Goal: Check status: Check status

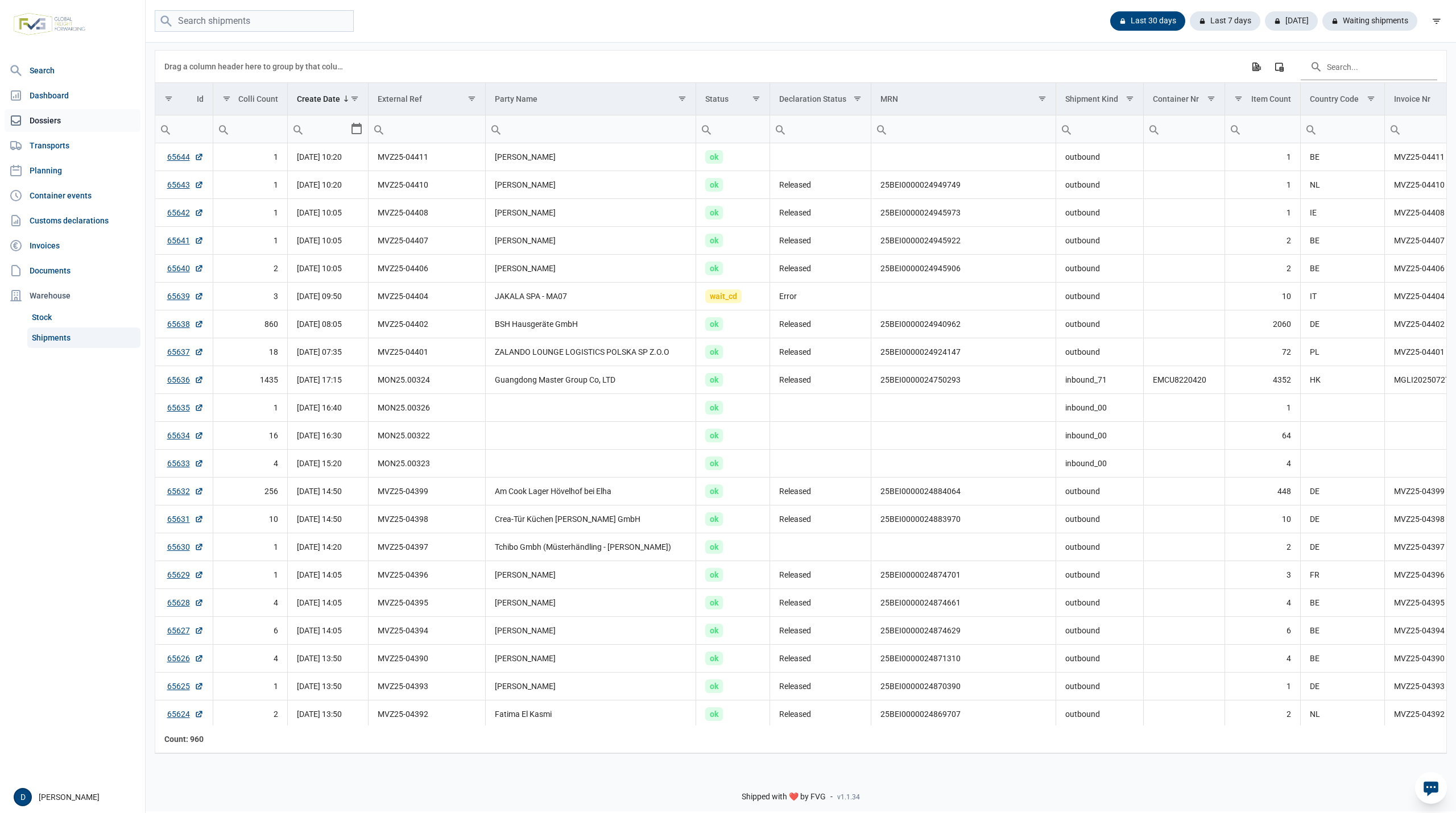
click at [48, 120] on link "Dossiers" at bounding box center [72, 121] width 136 height 22
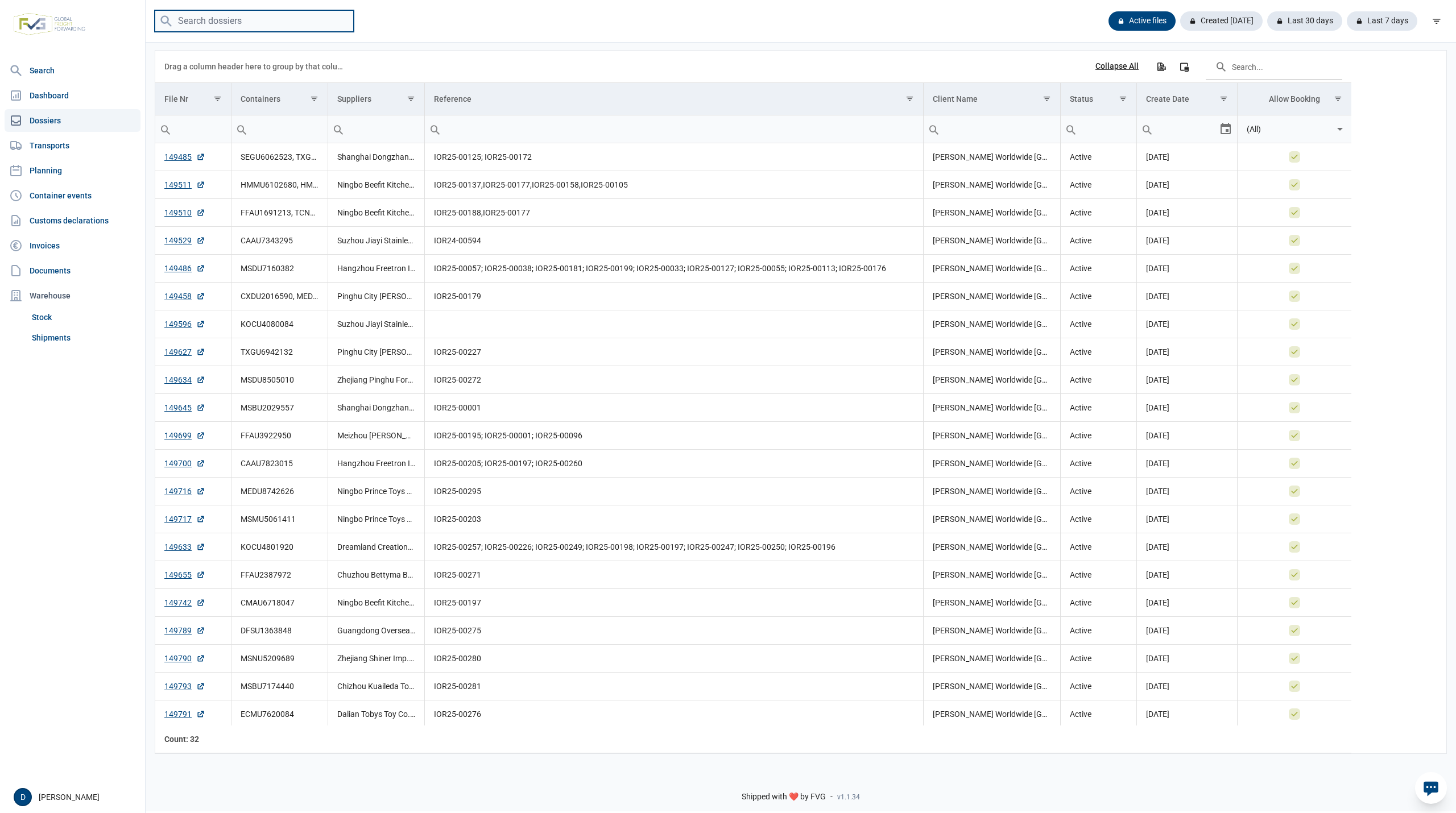
click at [222, 21] on input "search" at bounding box center [254, 21] width 199 height 22
paste input "MSDU8505010"
type input "MSDU8505010"
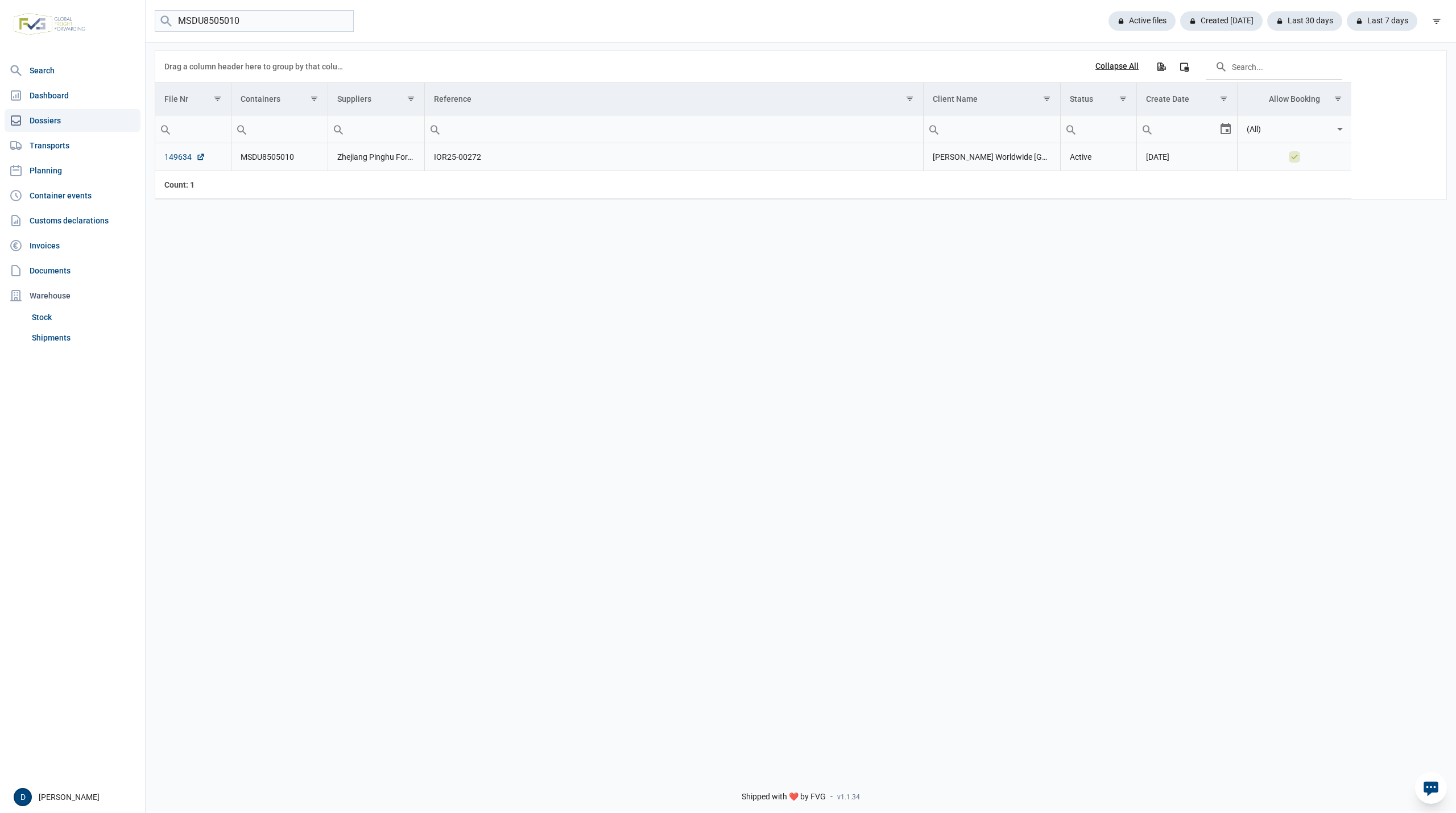
click at [186, 159] on link "149634" at bounding box center [185, 157] width 41 height 11
drag, startPoint x: 254, startPoint y: 21, endPoint x: 128, endPoint y: 21, distance: 126.0
click at [130, 21] on div "Search Dashboard Dossiers Transports Planning Container events Customs declarat…" at bounding box center [728, 405] width 1456 height 813
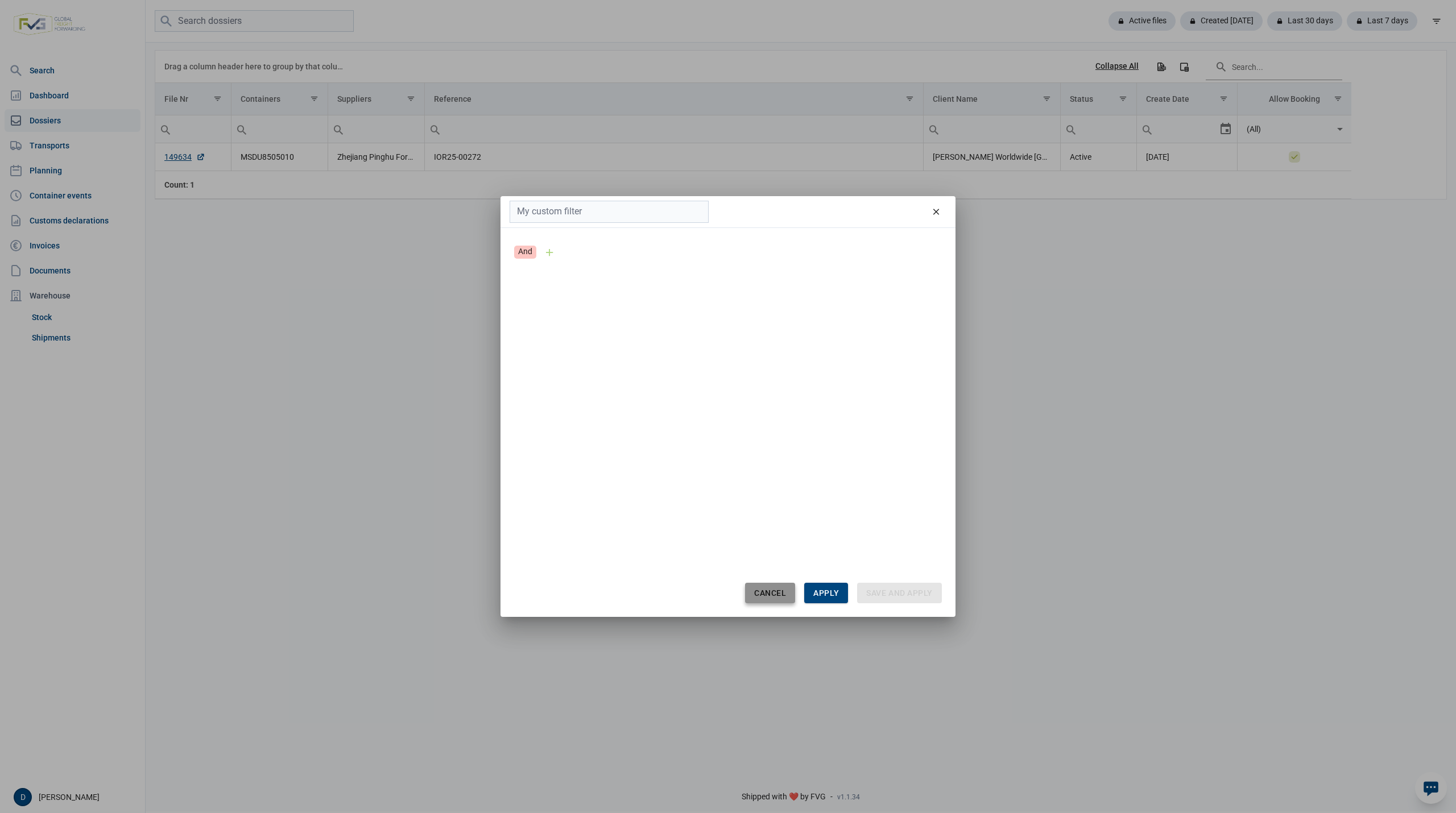
click at [771, 588] on span "Cancel" at bounding box center [770, 593] width 32 height 9
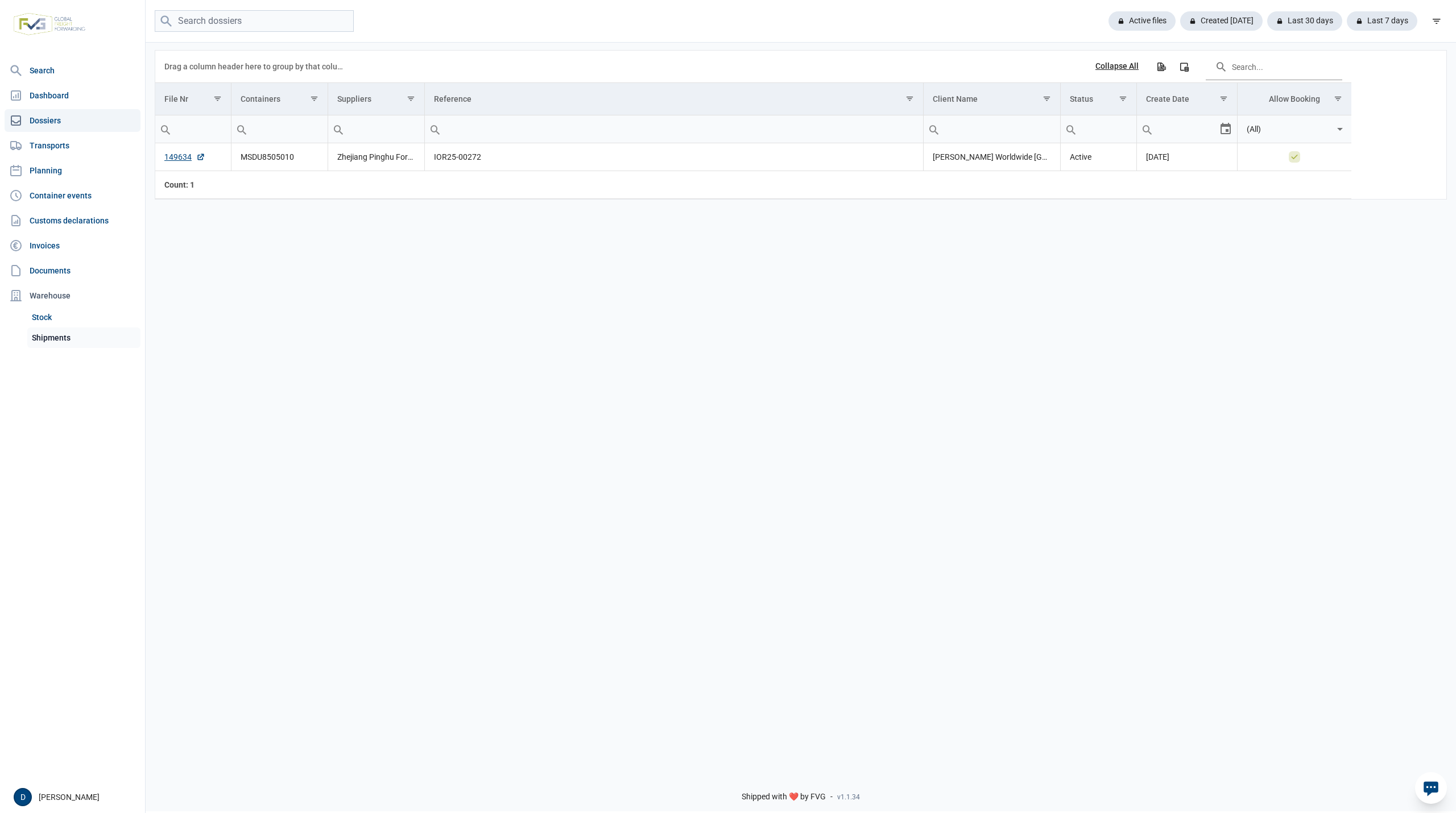
click at [47, 333] on link "Shipments" at bounding box center [84, 338] width 113 height 20
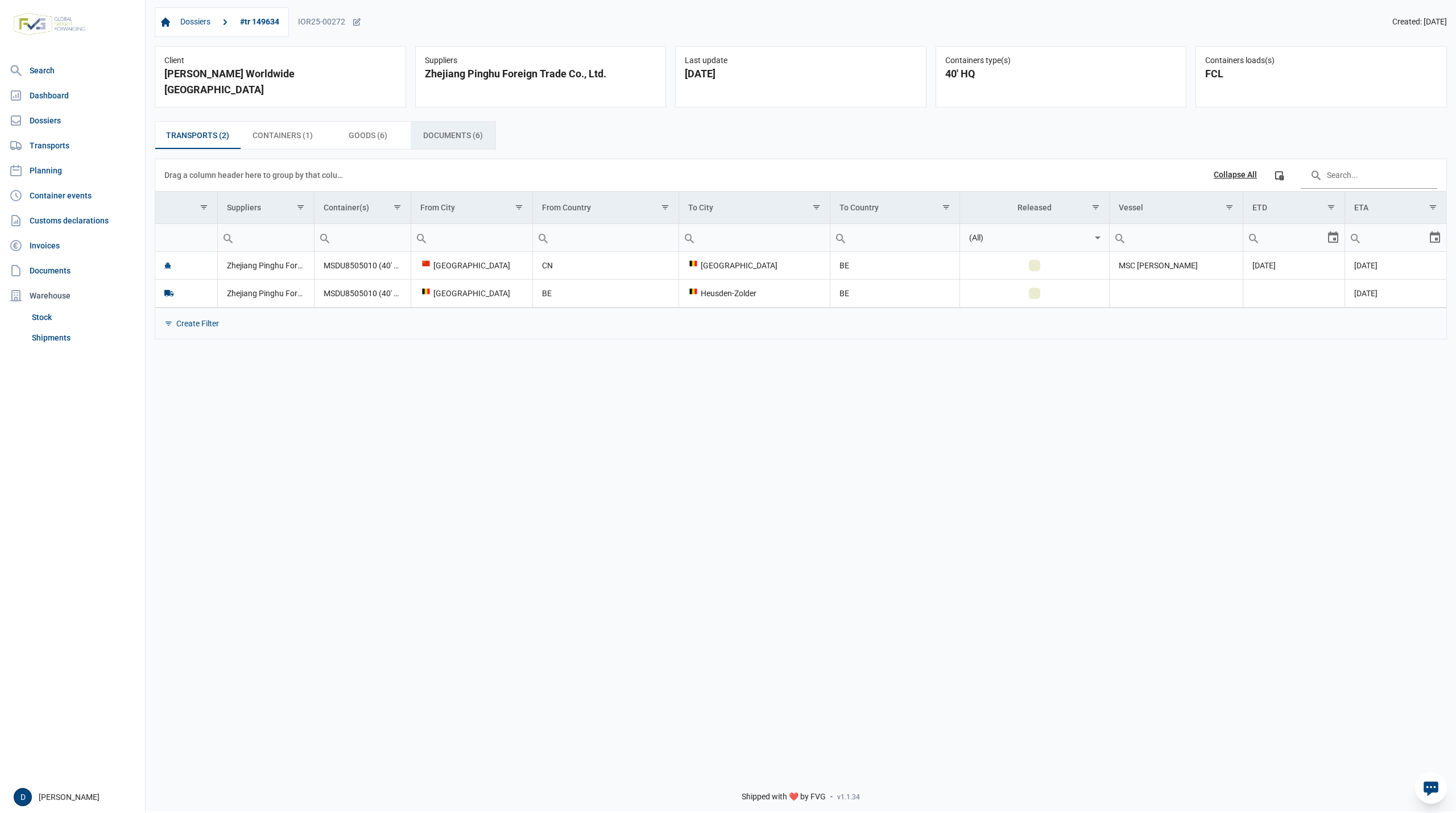
click at [436, 128] on span "Documents (6) Documents (6)" at bounding box center [453, 135] width 59 height 14
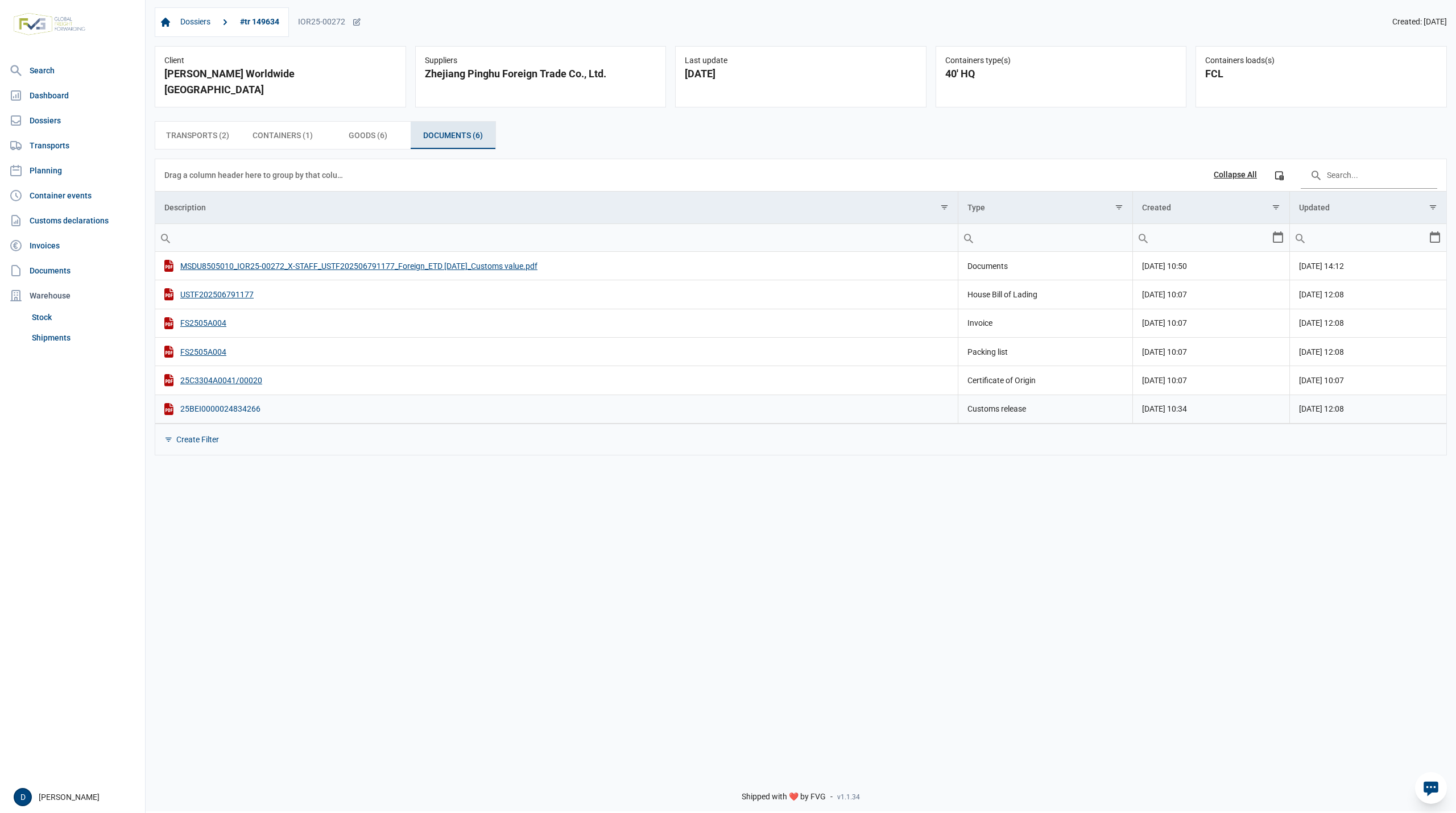
click at [227, 403] on div "25BEI0000024834266" at bounding box center [556, 408] width 785 height 12
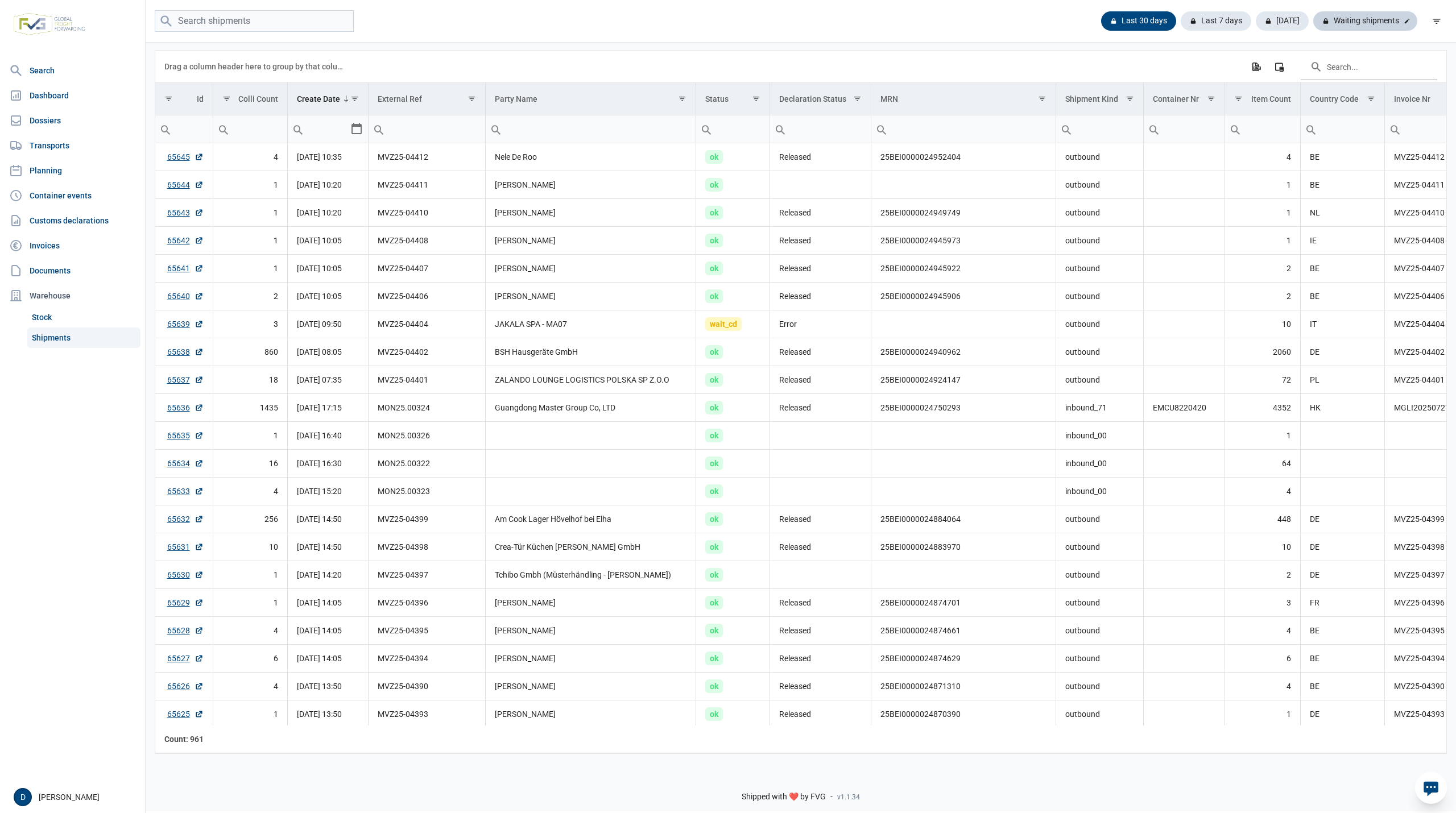
click at [1382, 20] on div "Waiting shipments" at bounding box center [1365, 20] width 104 height 19
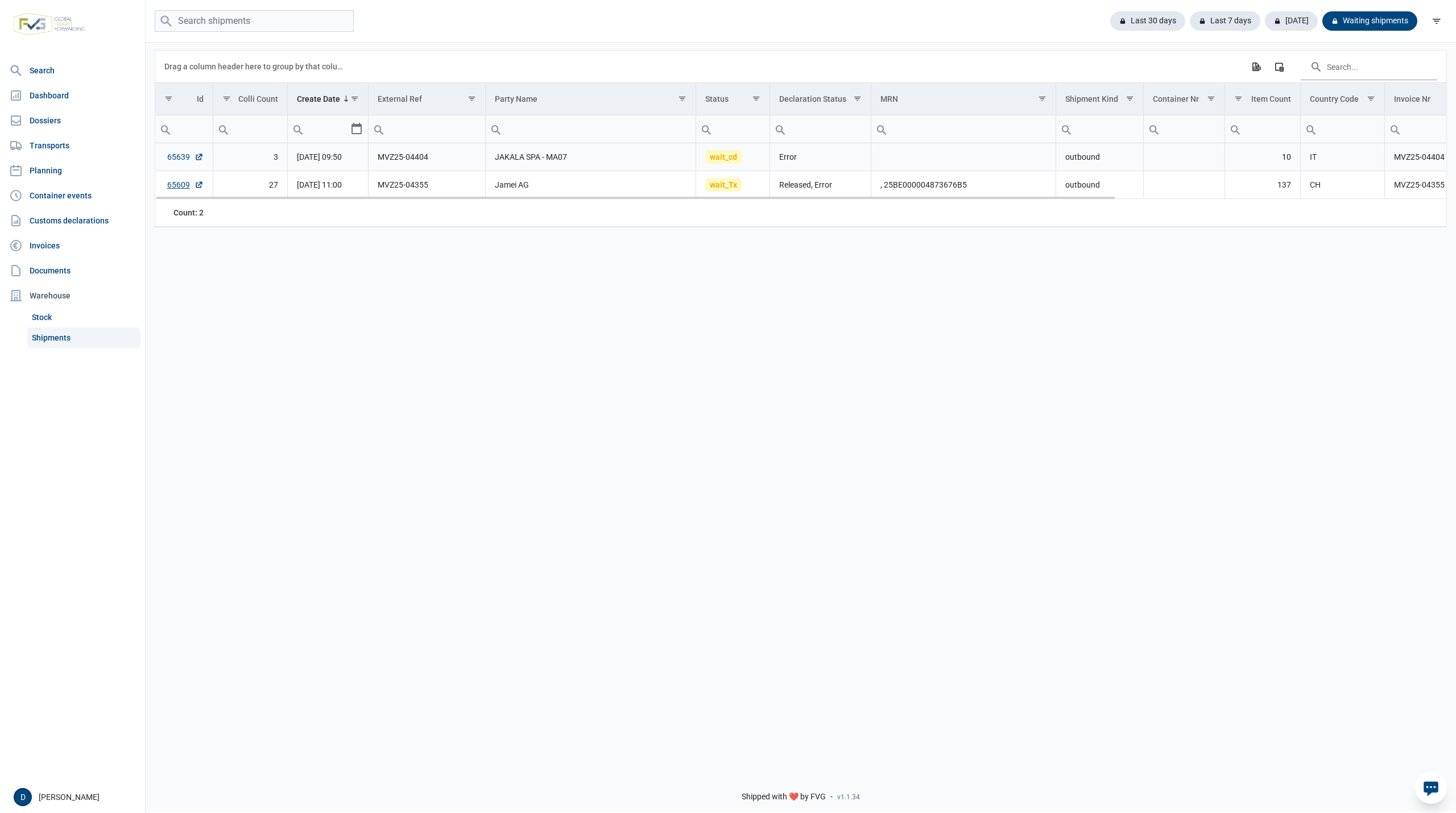
click at [173, 161] on link "65639" at bounding box center [185, 157] width 36 height 11
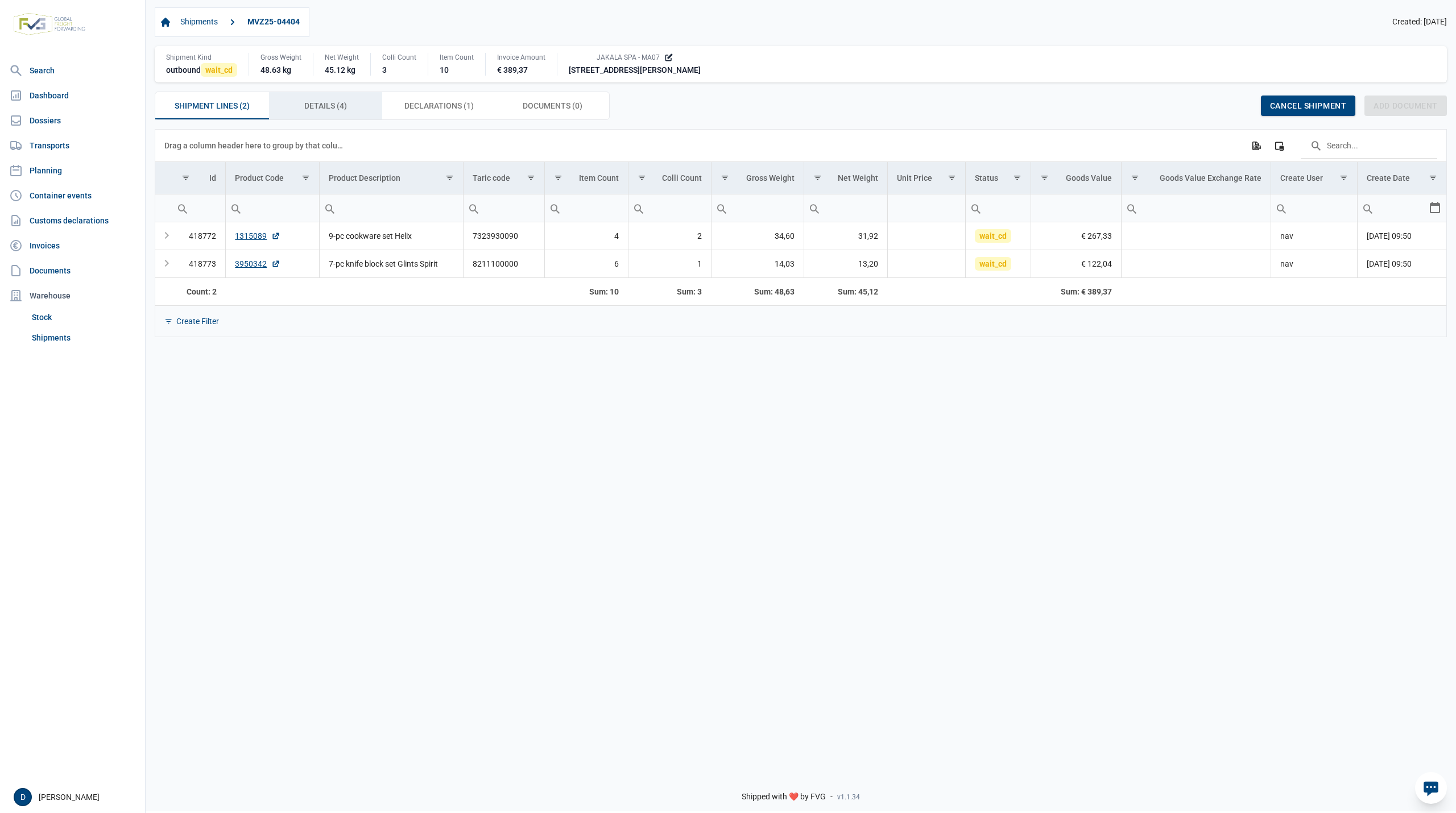
click at [337, 110] on span "Details (4) Details (4)" at bounding box center [326, 106] width 43 height 14
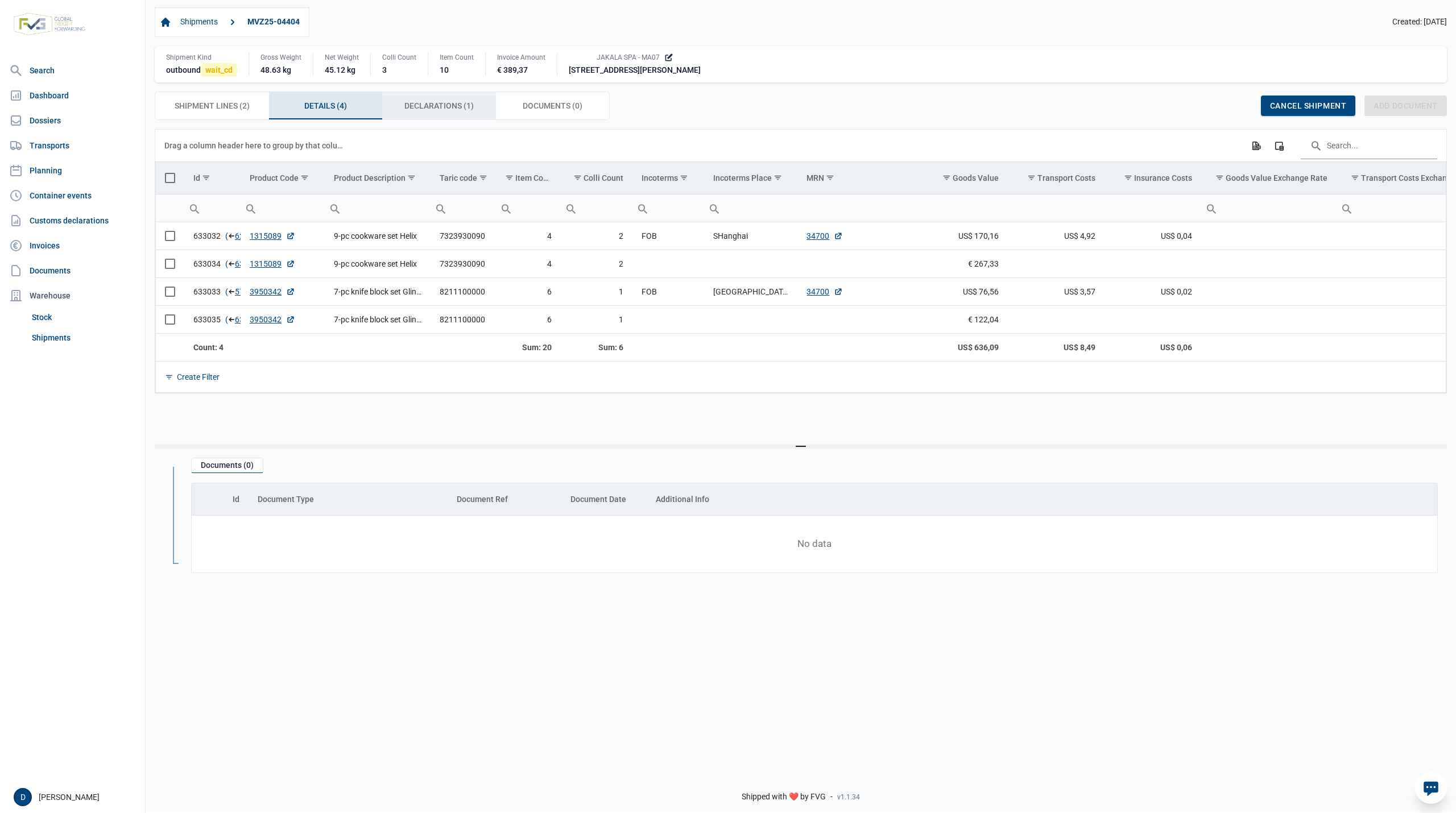
click at [451, 100] on div "Declarations (1) Declarations (1)" at bounding box center [439, 105] width 113 height 27
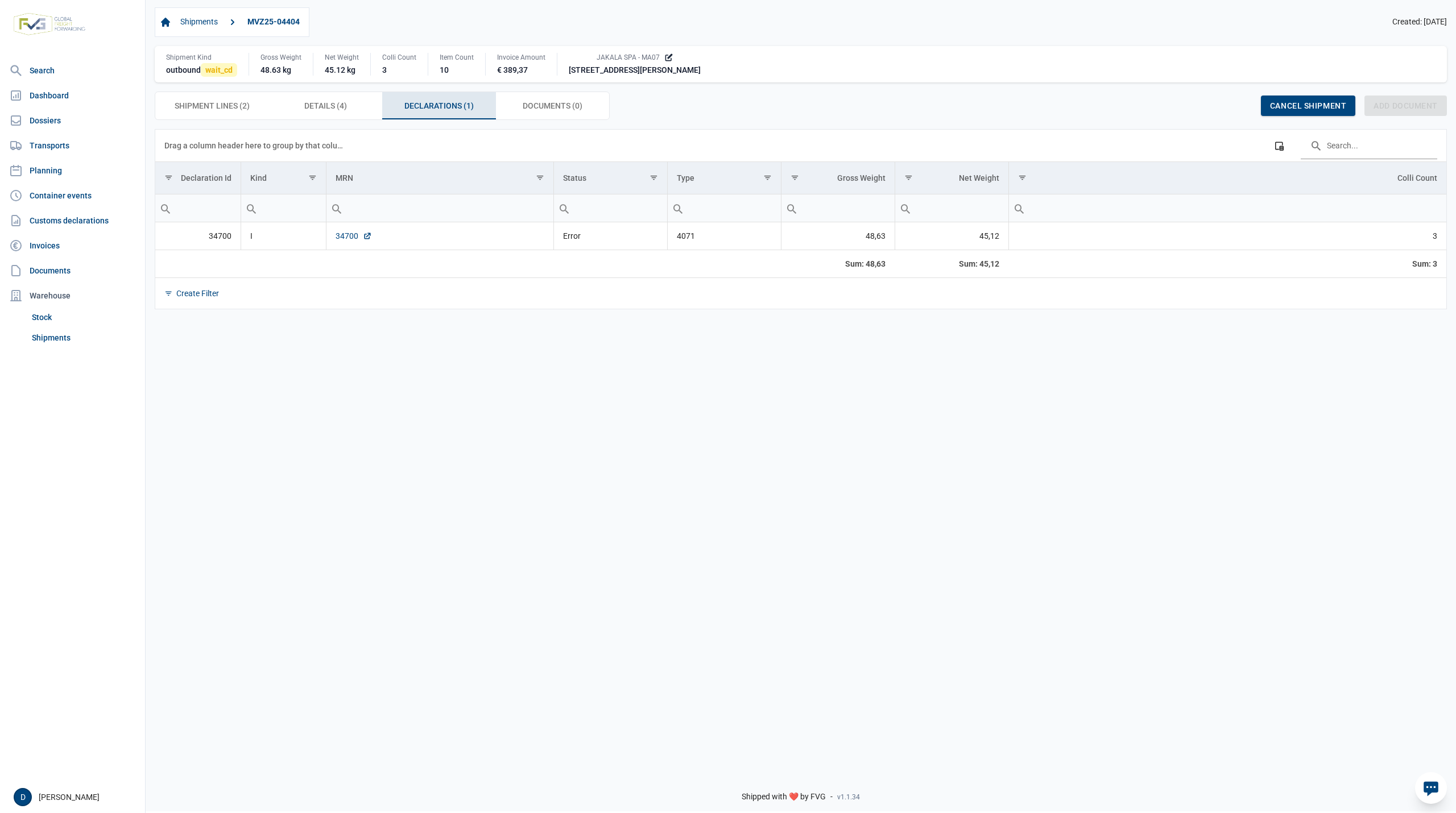
click at [349, 234] on link "34700" at bounding box center [353, 236] width 36 height 11
click at [344, 239] on link "34700" at bounding box center [353, 236] width 36 height 11
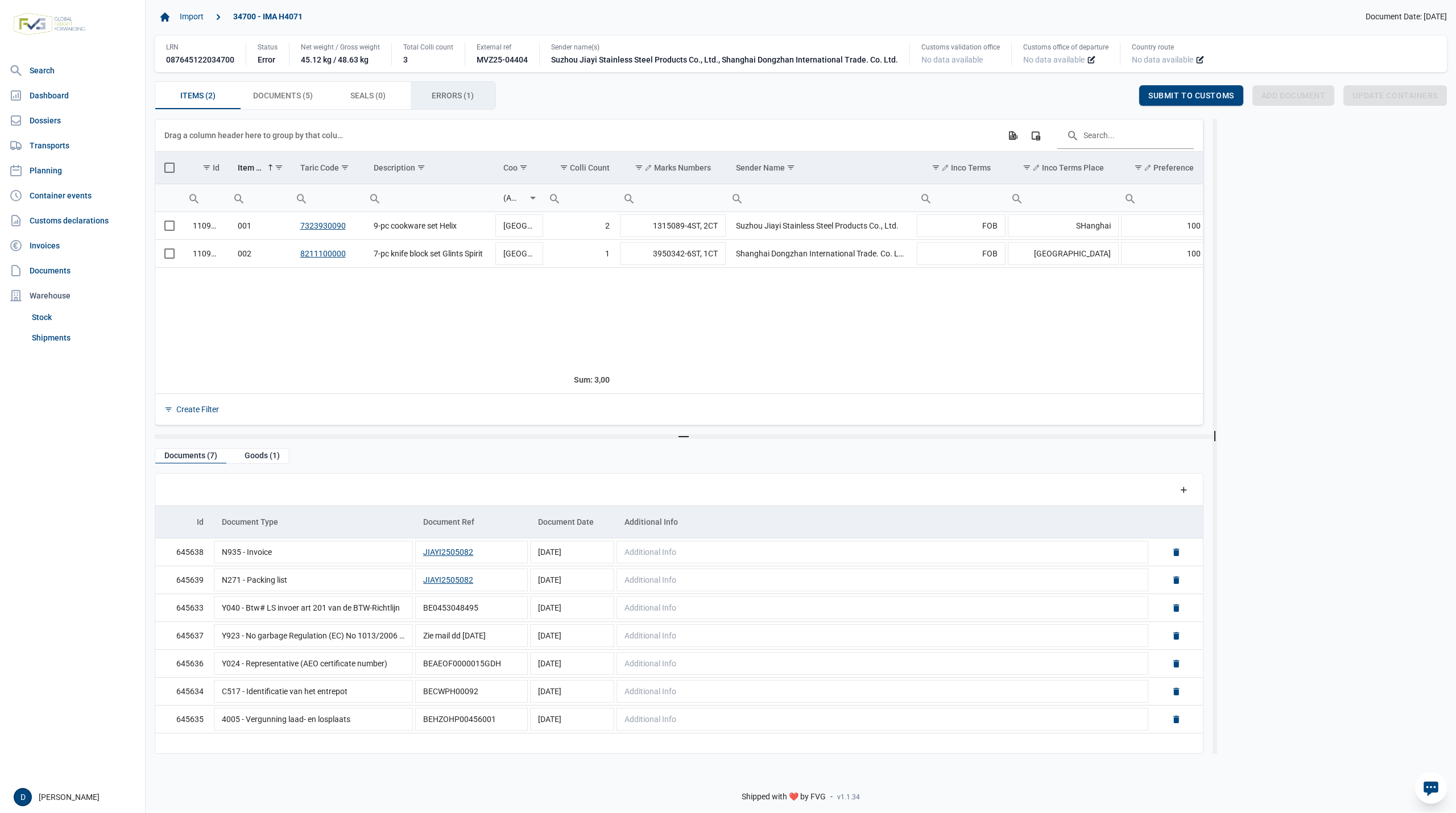
click at [449, 93] on span "Errors (1) Errors (1)" at bounding box center [452, 96] width 42 height 14
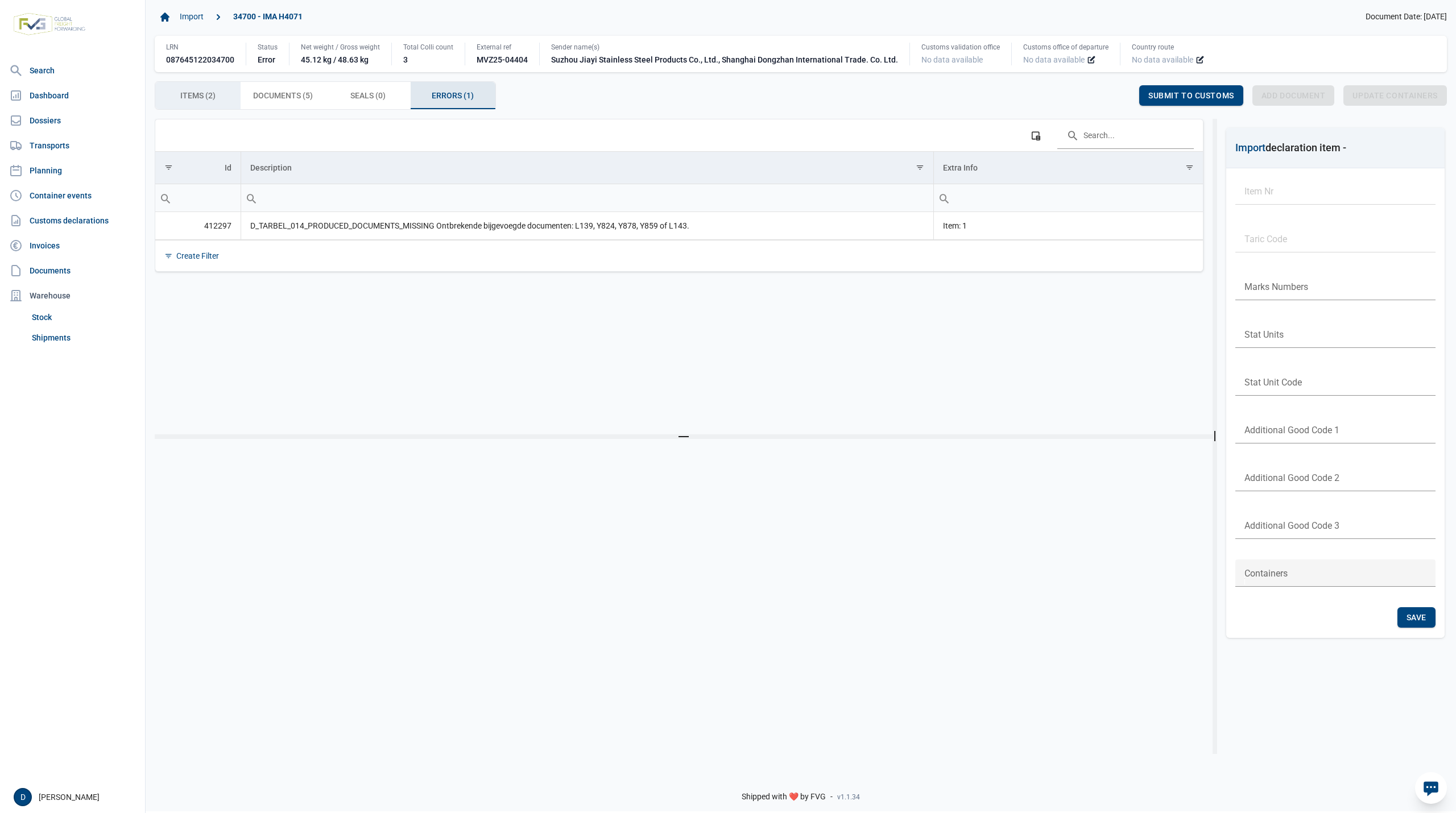
click at [198, 92] on span "Items (2) Items (2)" at bounding box center [198, 96] width 35 height 14
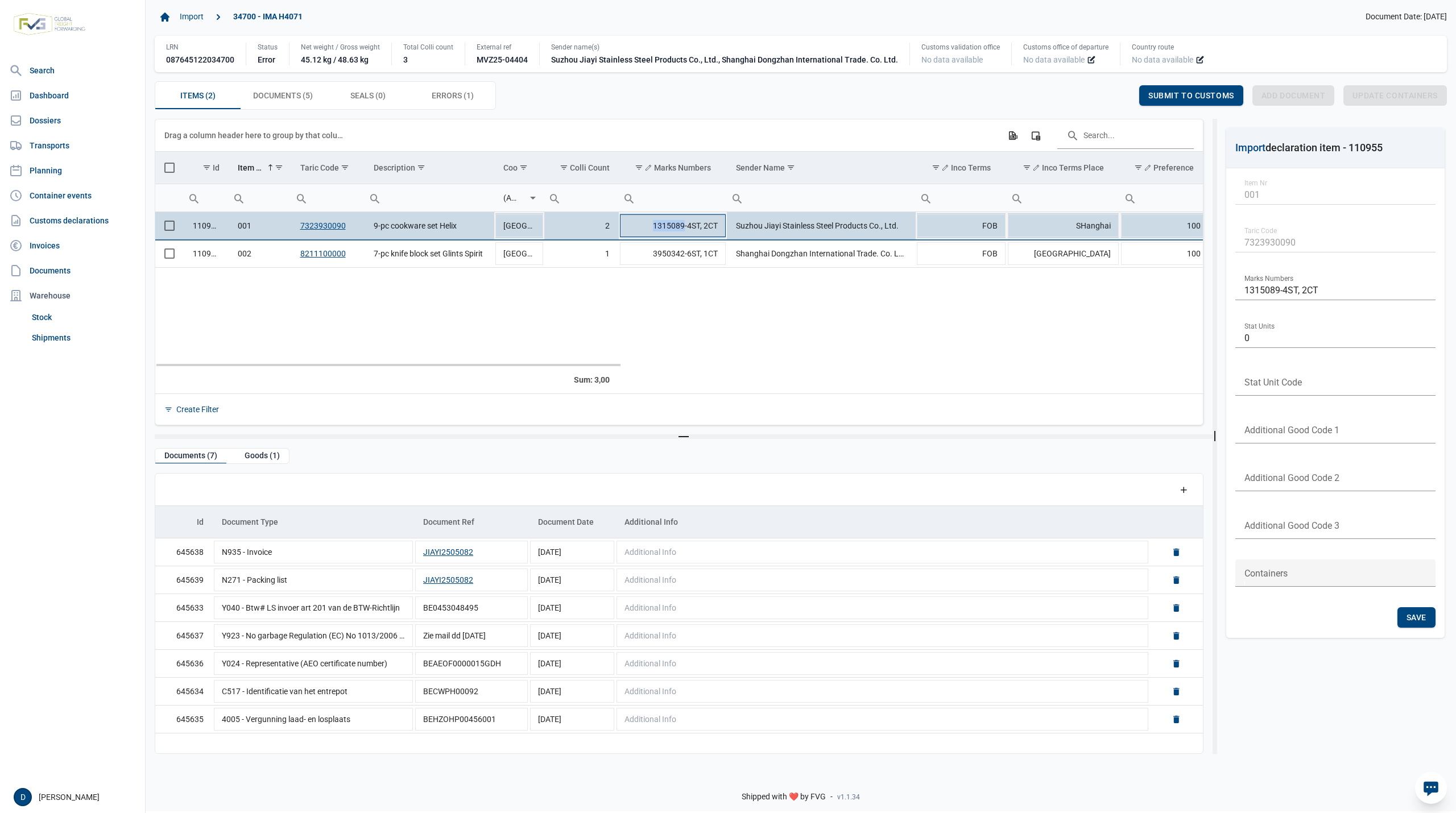
drag, startPoint x: 652, startPoint y: 226, endPoint x: 683, endPoint y: 224, distance: 31.1
click at [683, 224] on td "1315089-4ST, 2CT" at bounding box center [672, 226] width 109 height 28
click at [653, 224] on input "1315089-4ST, 2CT" at bounding box center [672, 225] width 109 height 27
drag, startPoint x: 654, startPoint y: 224, endPoint x: 683, endPoint y: 226, distance: 29.1
click at [683, 226] on input "1315089-4ST, 2CT" at bounding box center [672, 225] width 109 height 27
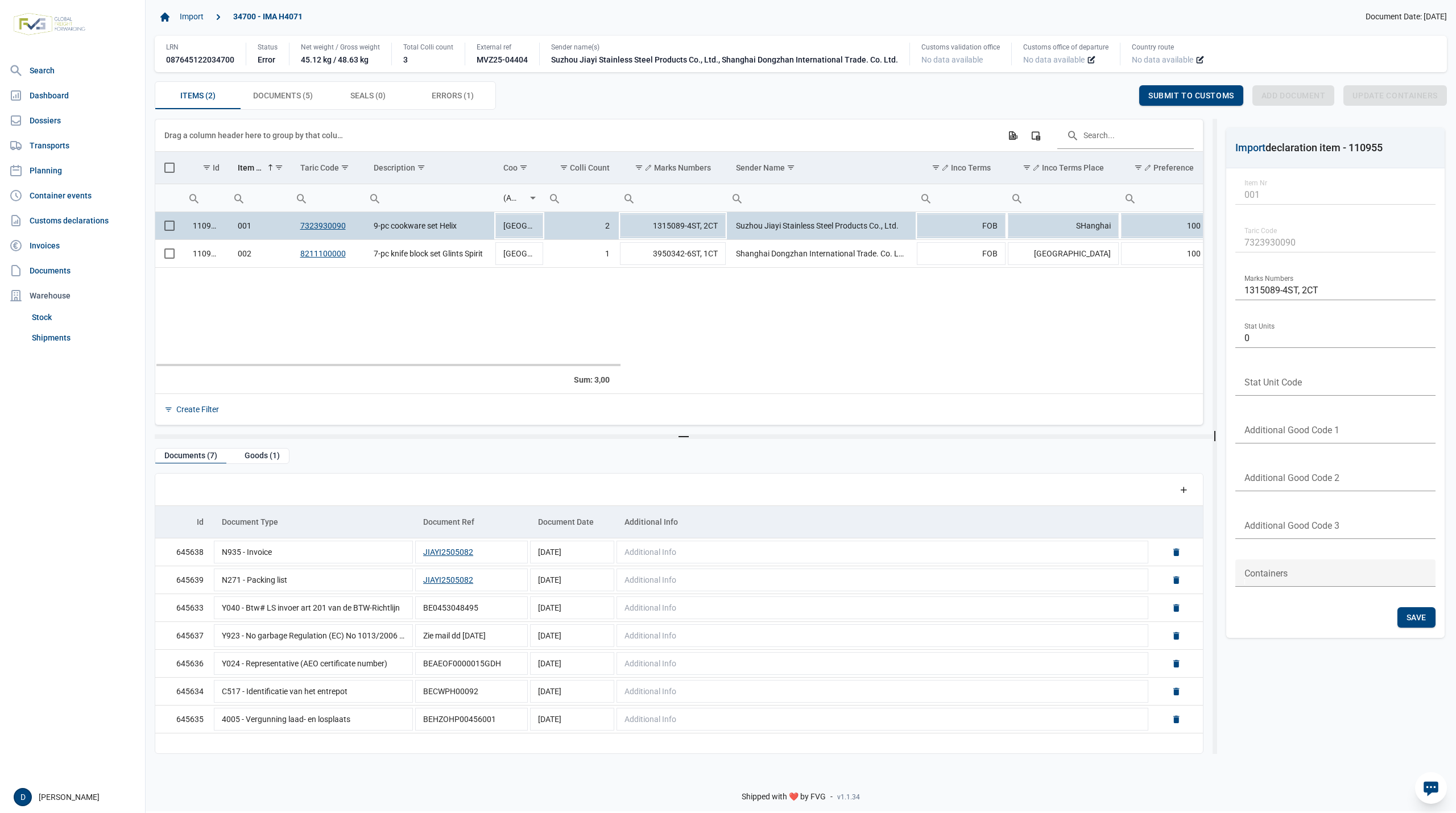
click at [366, 351] on td "Data grid with 2 rows and 23 columns" at bounding box center [430, 316] width 130 height 97
click at [259, 456] on div "Goods (1)" at bounding box center [263, 456] width 54 height 16
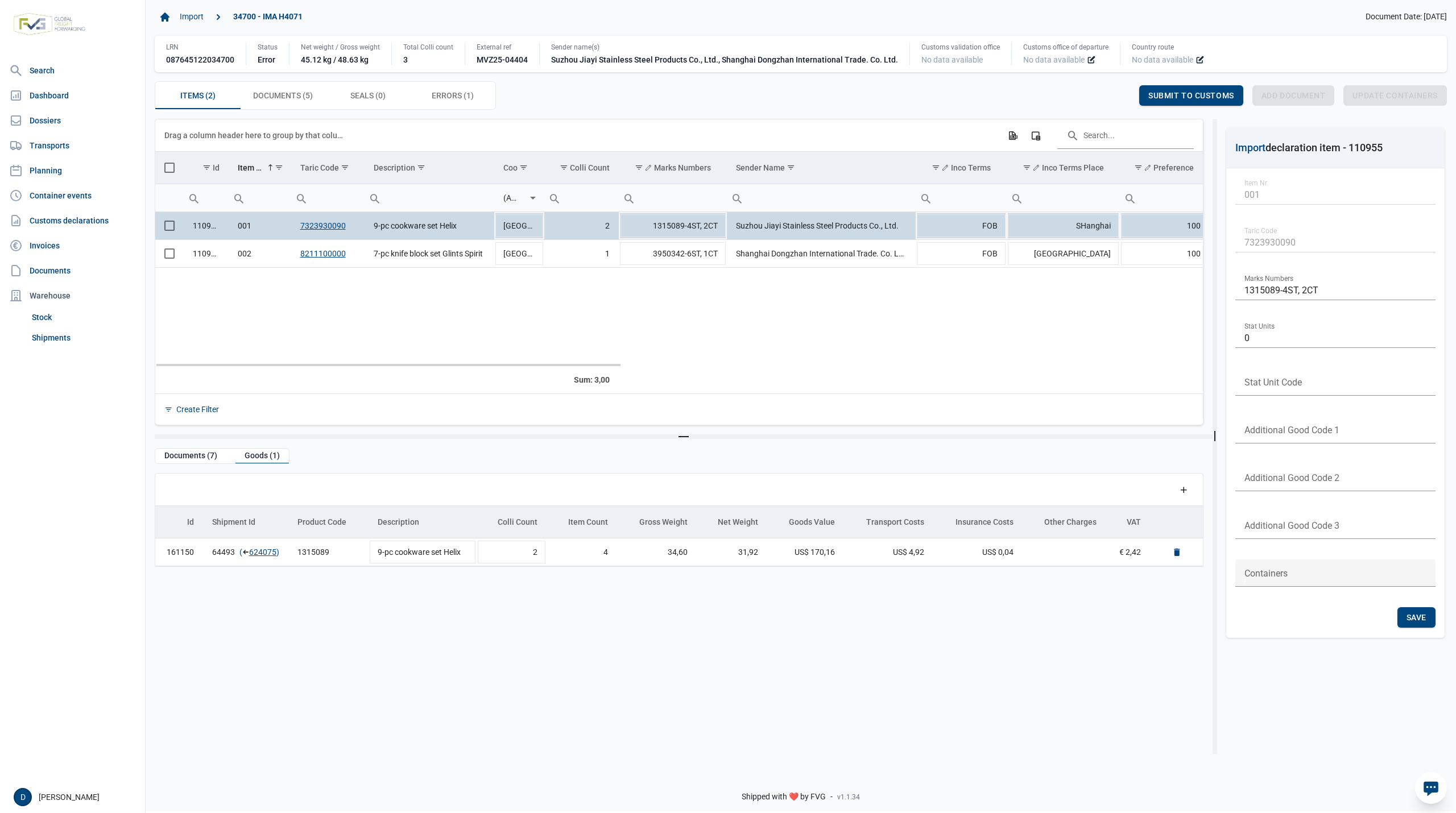
click at [164, 228] on span "Select row" at bounding box center [169, 226] width 10 height 10
click at [259, 552] on link "624075" at bounding box center [262, 552] width 27 height 11
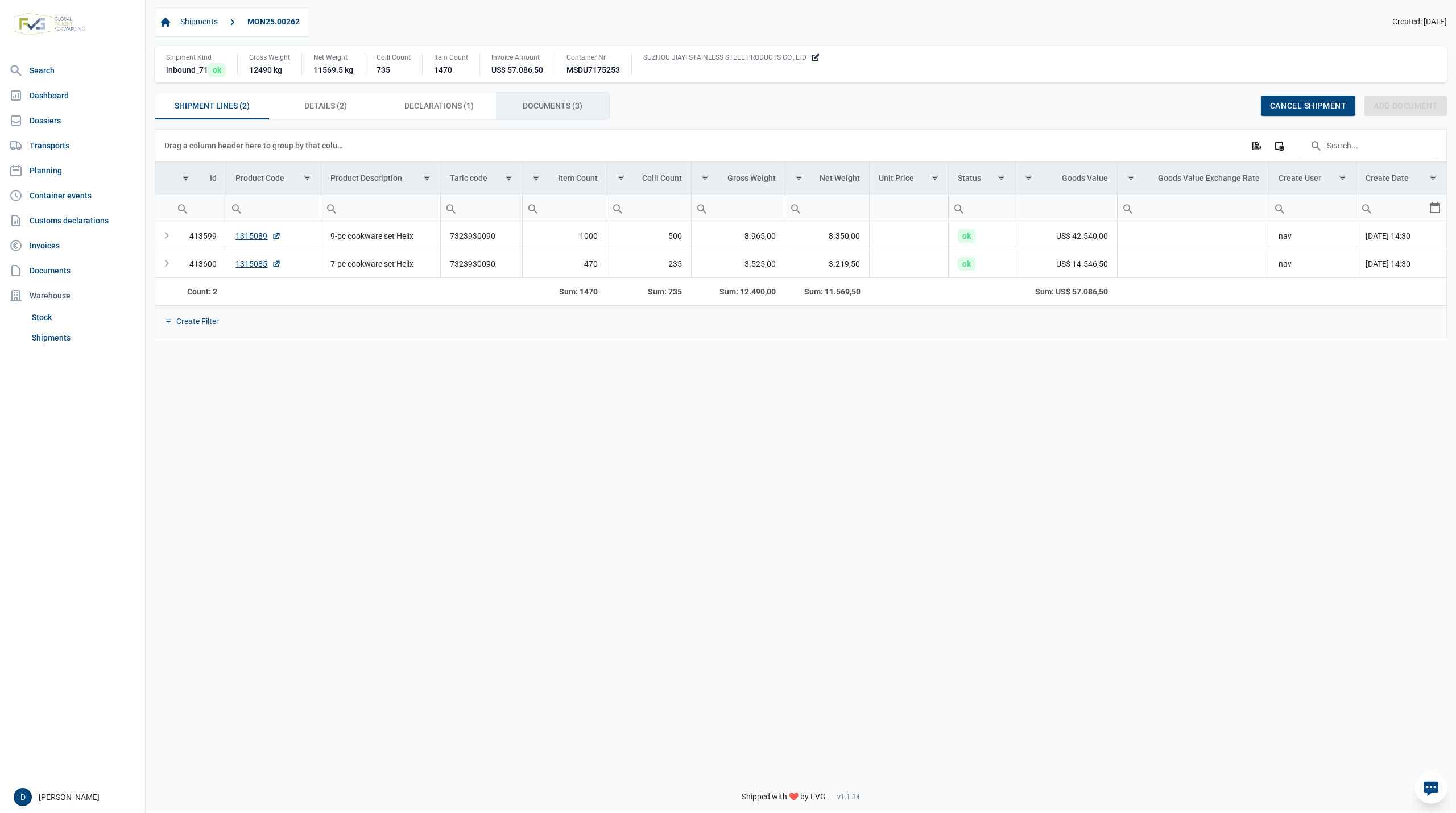
click at [568, 110] on span "Documents (3) Documents (3)" at bounding box center [552, 106] width 59 height 14
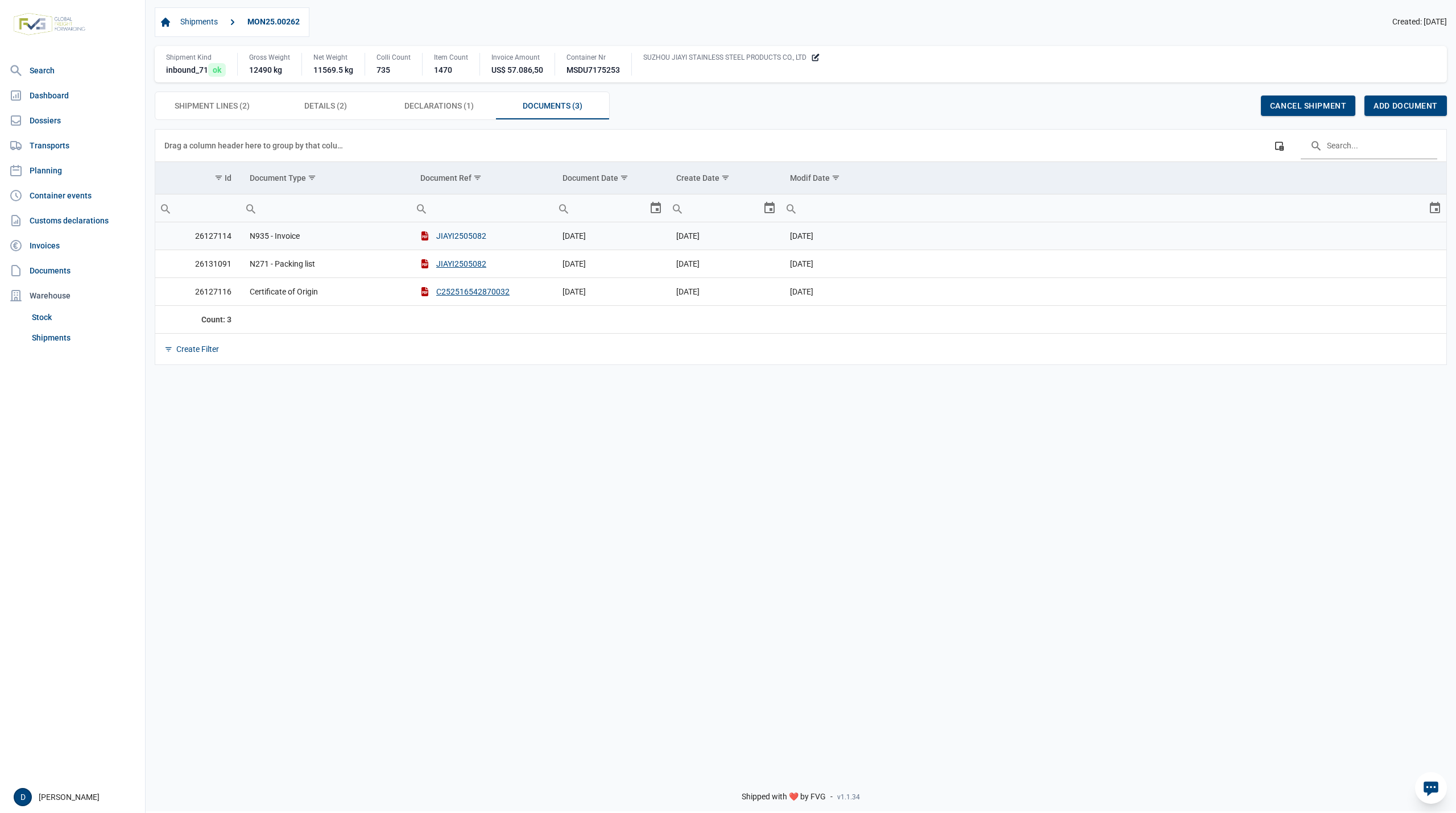
click at [460, 238] on button "JIAYI2505082" at bounding box center [453, 236] width 66 height 11
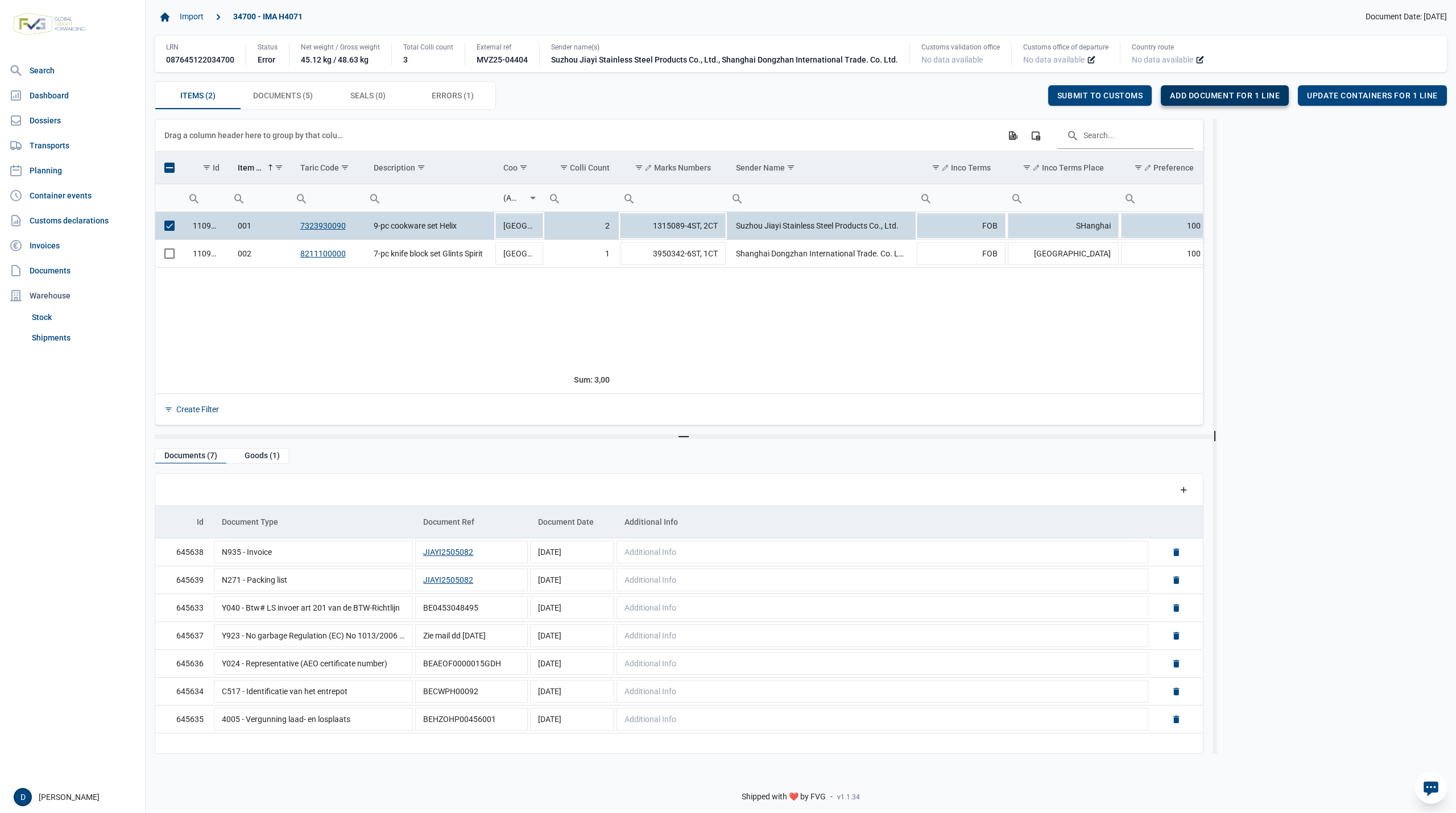
click at [1230, 99] on span "Add document for 1 line" at bounding box center [1225, 96] width 110 height 9
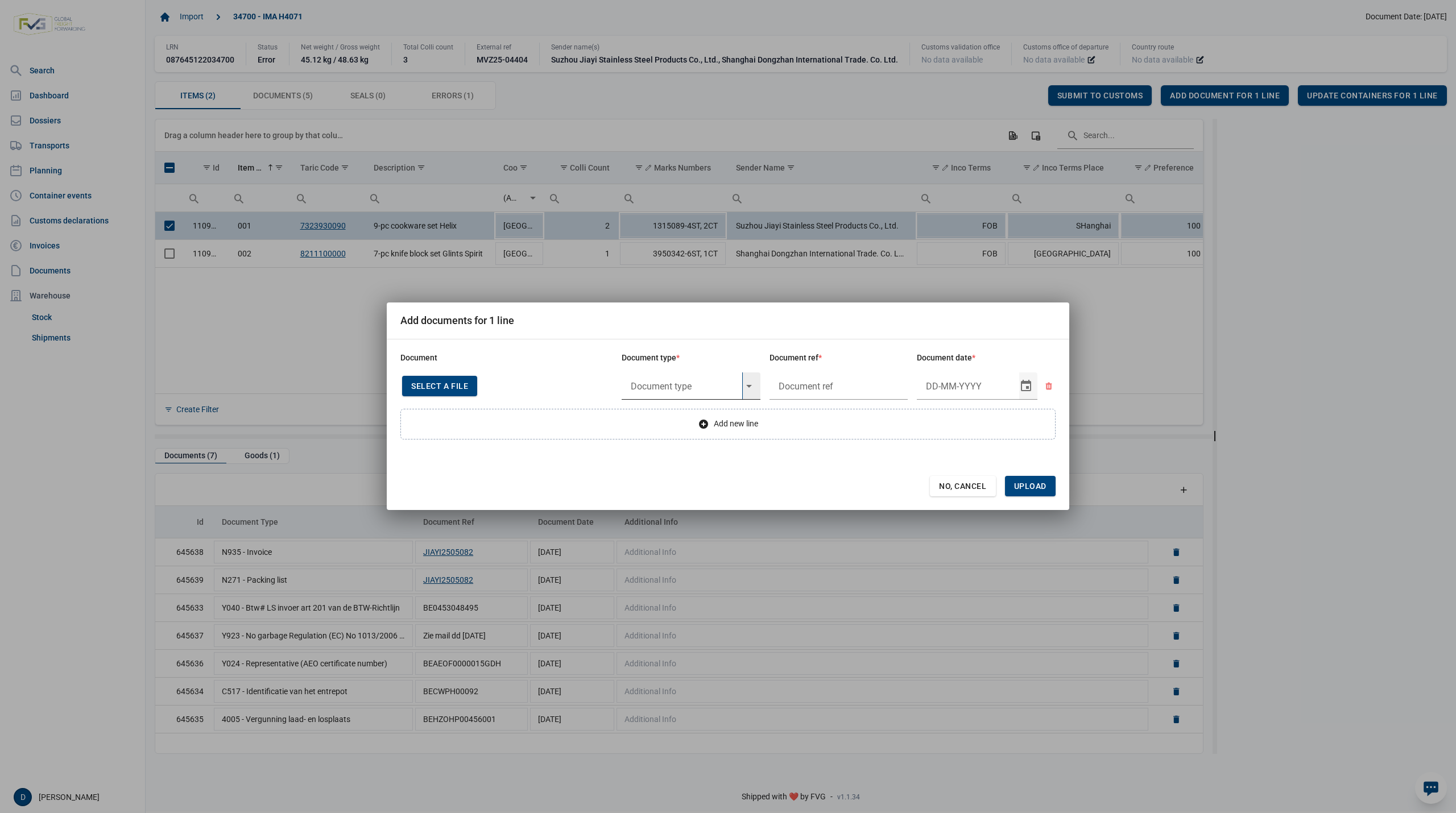
drag, startPoint x: 670, startPoint y: 375, endPoint x: 670, endPoint y: 389, distance: 14.0
click at [670, 379] on input "text" at bounding box center [682, 385] width 121 height 27
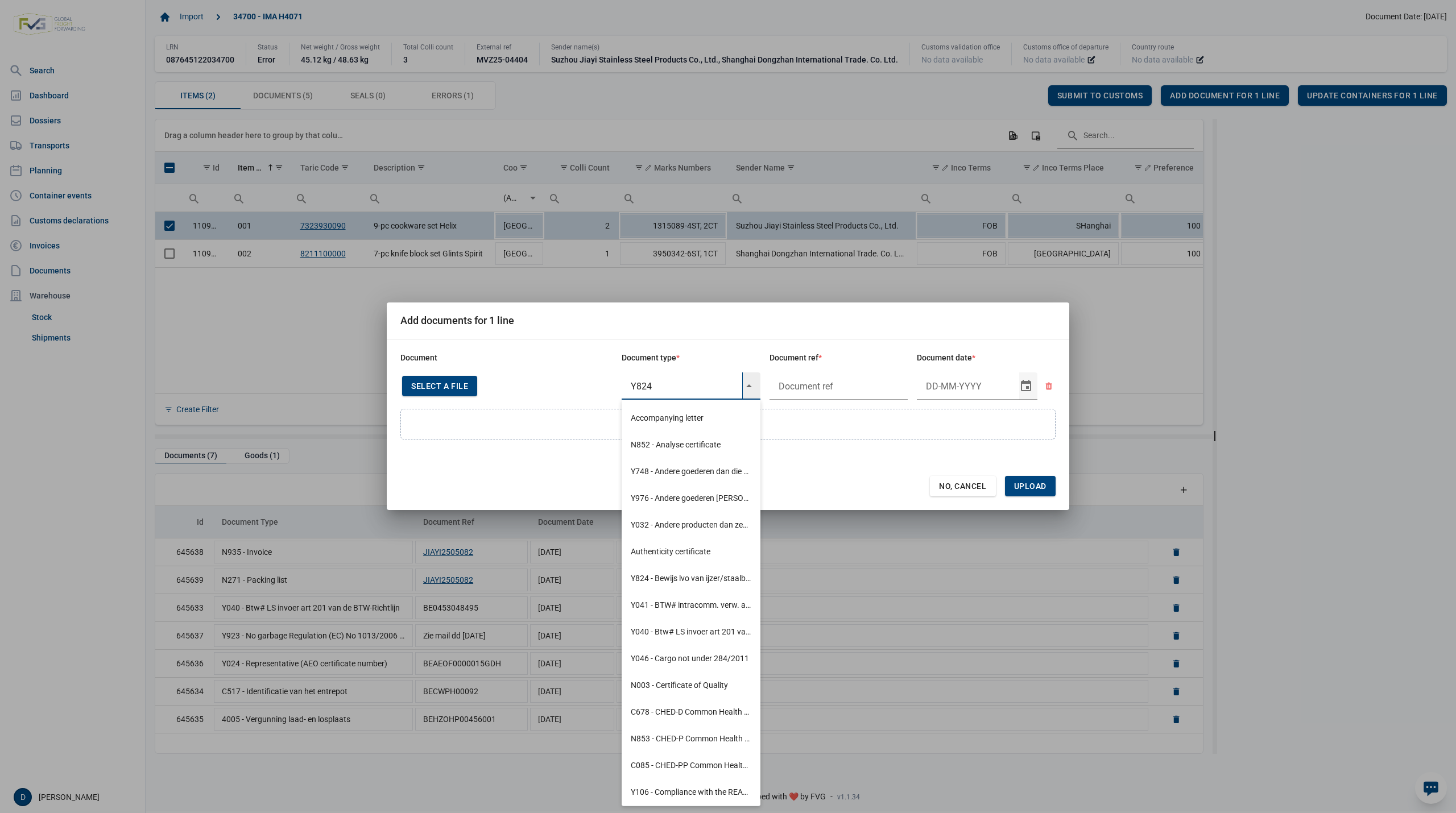
type input "Y824"
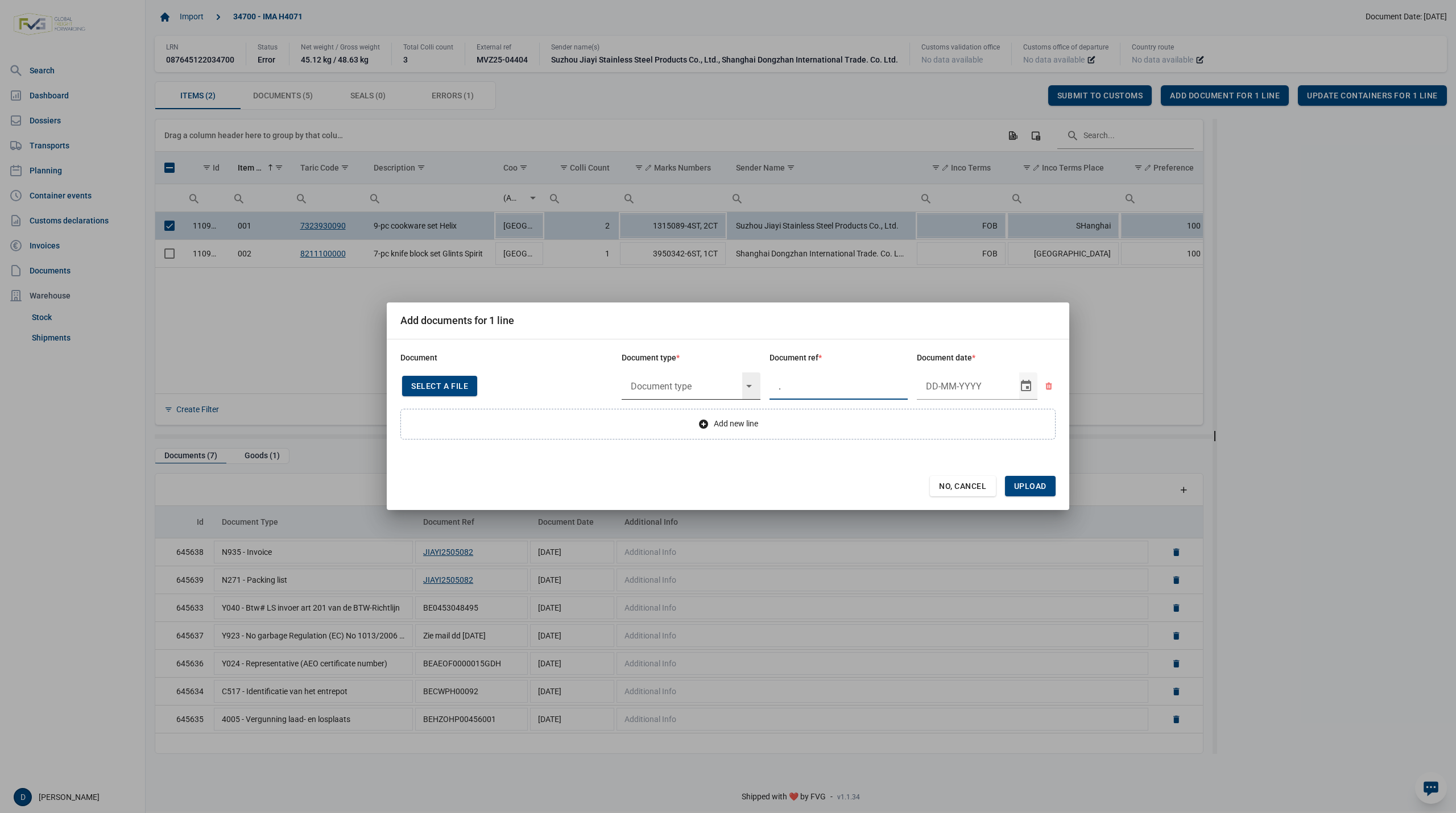
type input "."
type input "13-5-2025"
click at [1026, 485] on span "Upload" at bounding box center [1030, 486] width 32 height 9
click at [688, 384] on input "text" at bounding box center [682, 385] width 121 height 27
click at [687, 413] on div "Y824 - Bewijs lvo van ijzer/staalbasisproducten" at bounding box center [690, 417] width 138 height 27
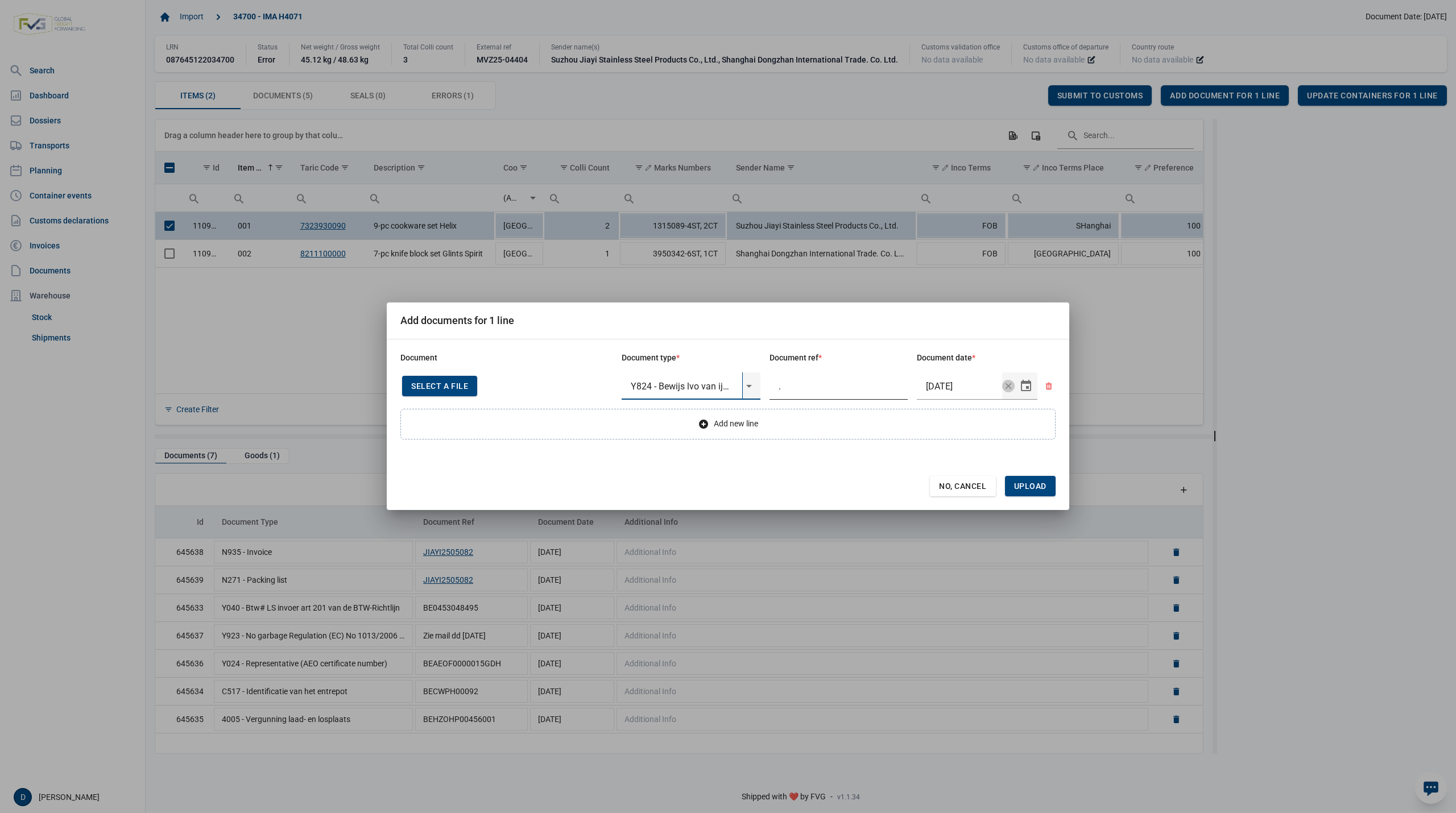
type input "Y824 - Bewijs lvo van ijzer/staalbasisproducten"
click at [841, 390] on input "." at bounding box center [838, 385] width 138 height 27
click at [1036, 487] on span "Upload" at bounding box center [1030, 486] width 32 height 9
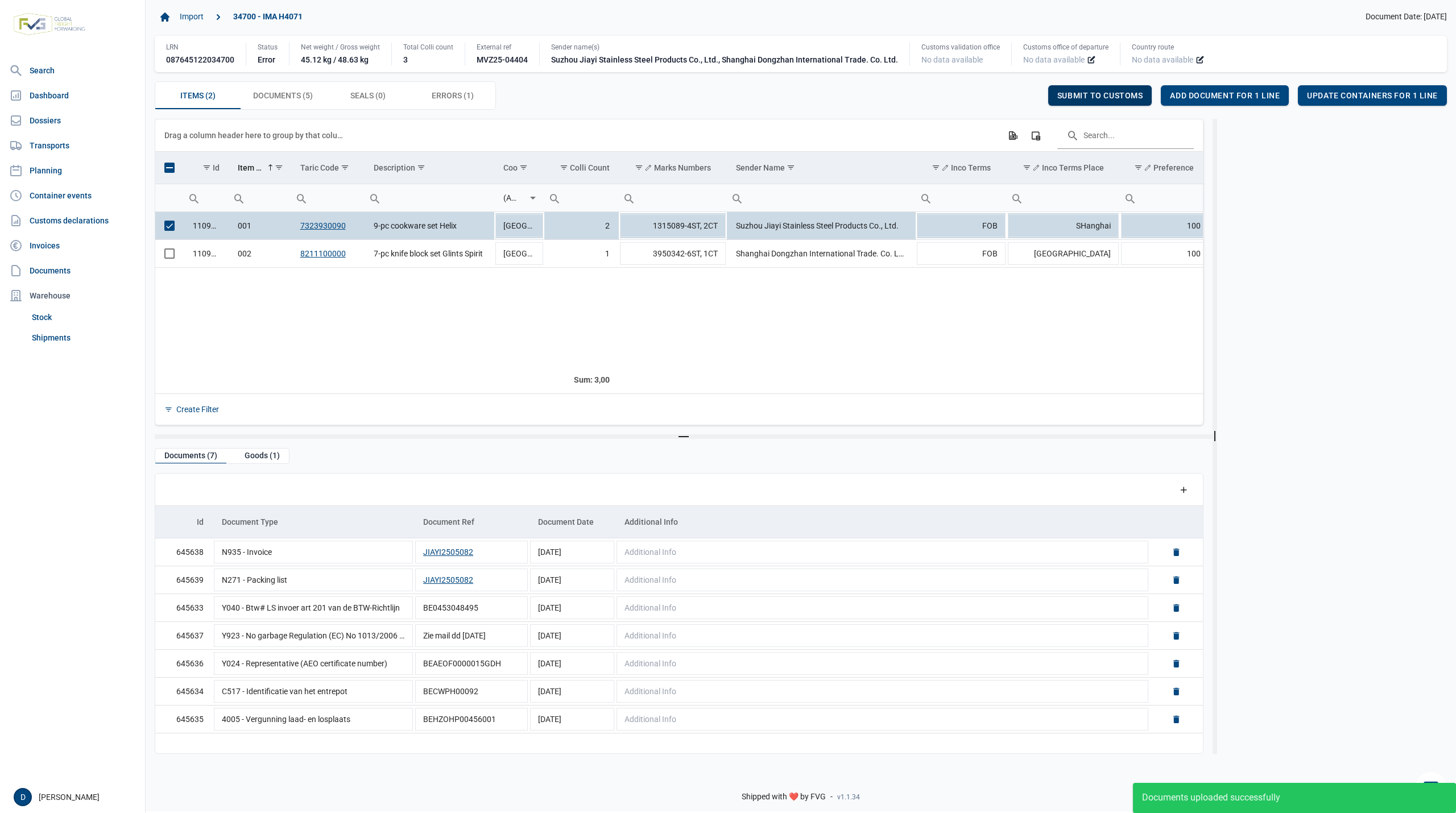
click at [1084, 97] on span "Submit to customs" at bounding box center [1100, 96] width 85 height 9
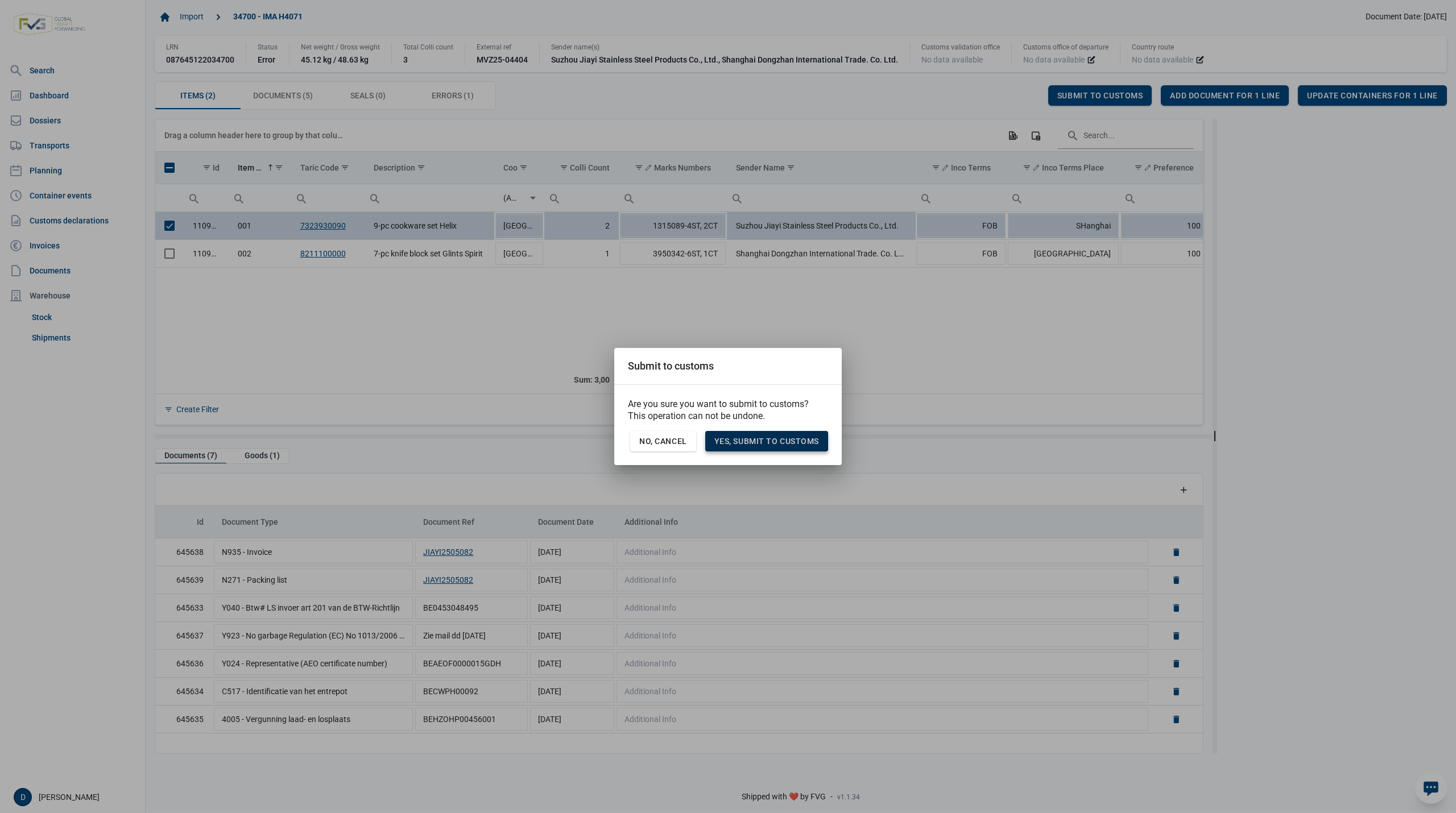
click at [803, 436] on span "Yes, Submit to customs" at bounding box center [766, 441] width 105 height 9
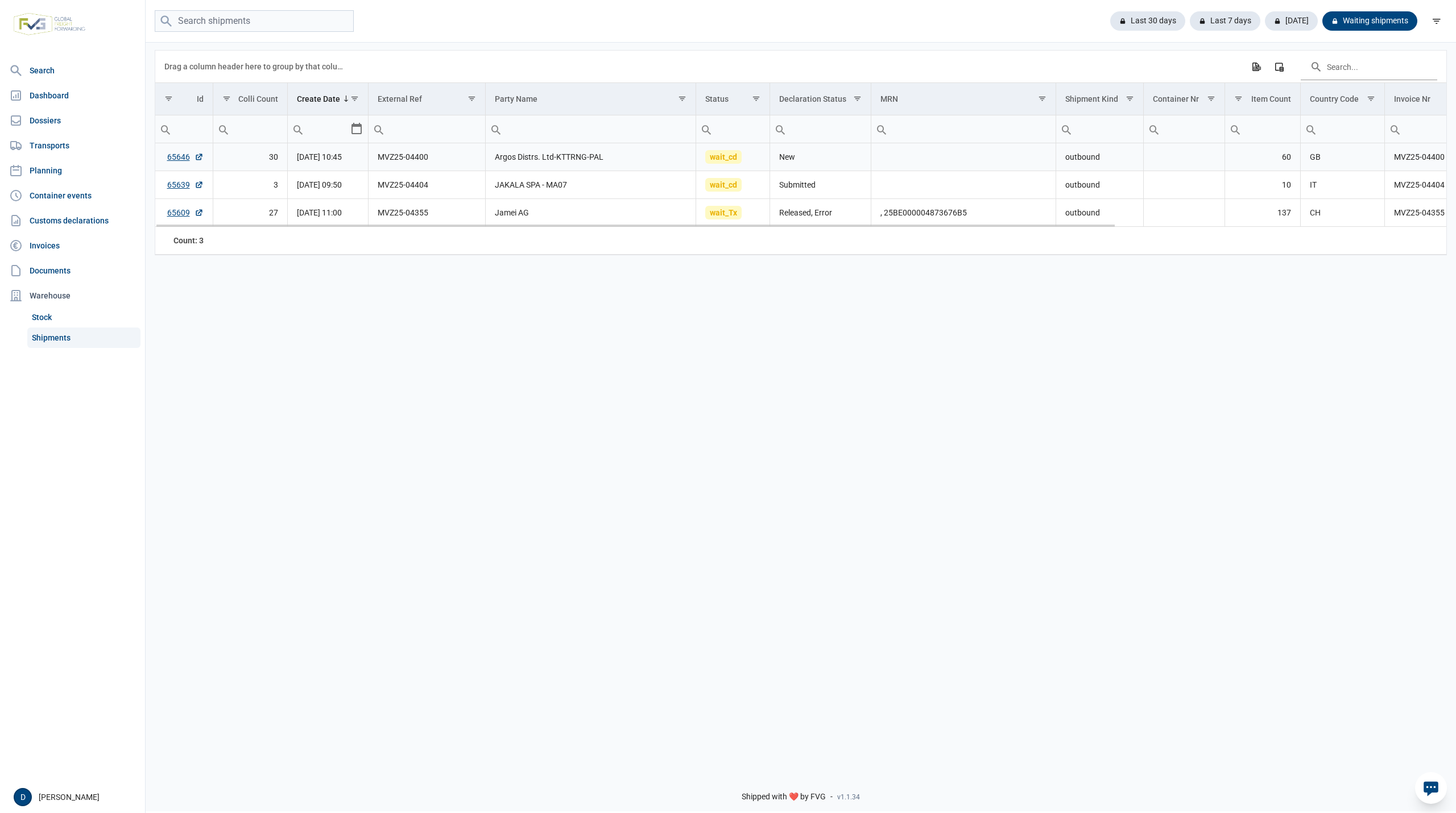
click at [176, 152] on td "65646" at bounding box center [184, 157] width 58 height 28
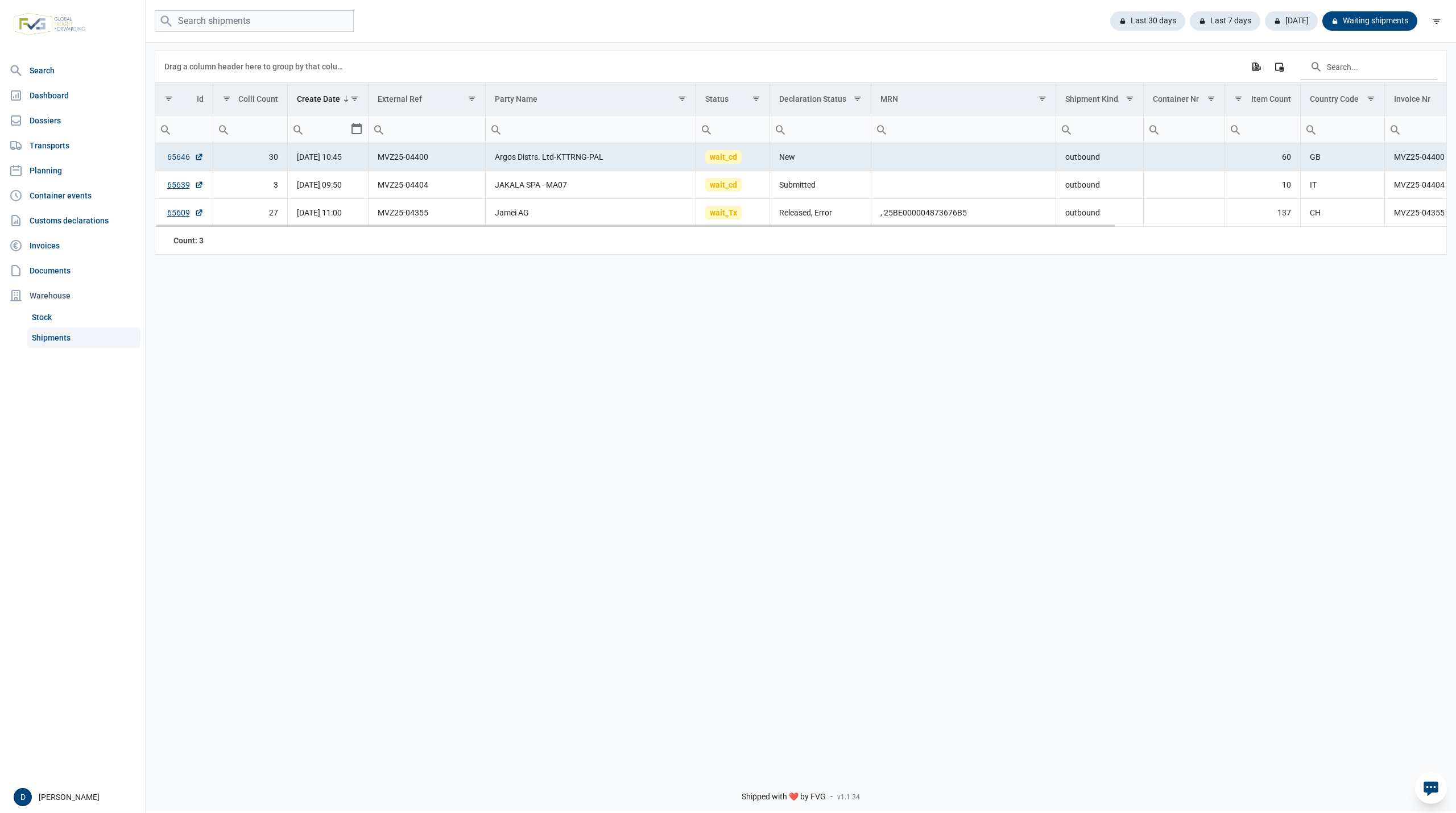
click at [178, 157] on link "65646" at bounding box center [185, 157] width 36 height 11
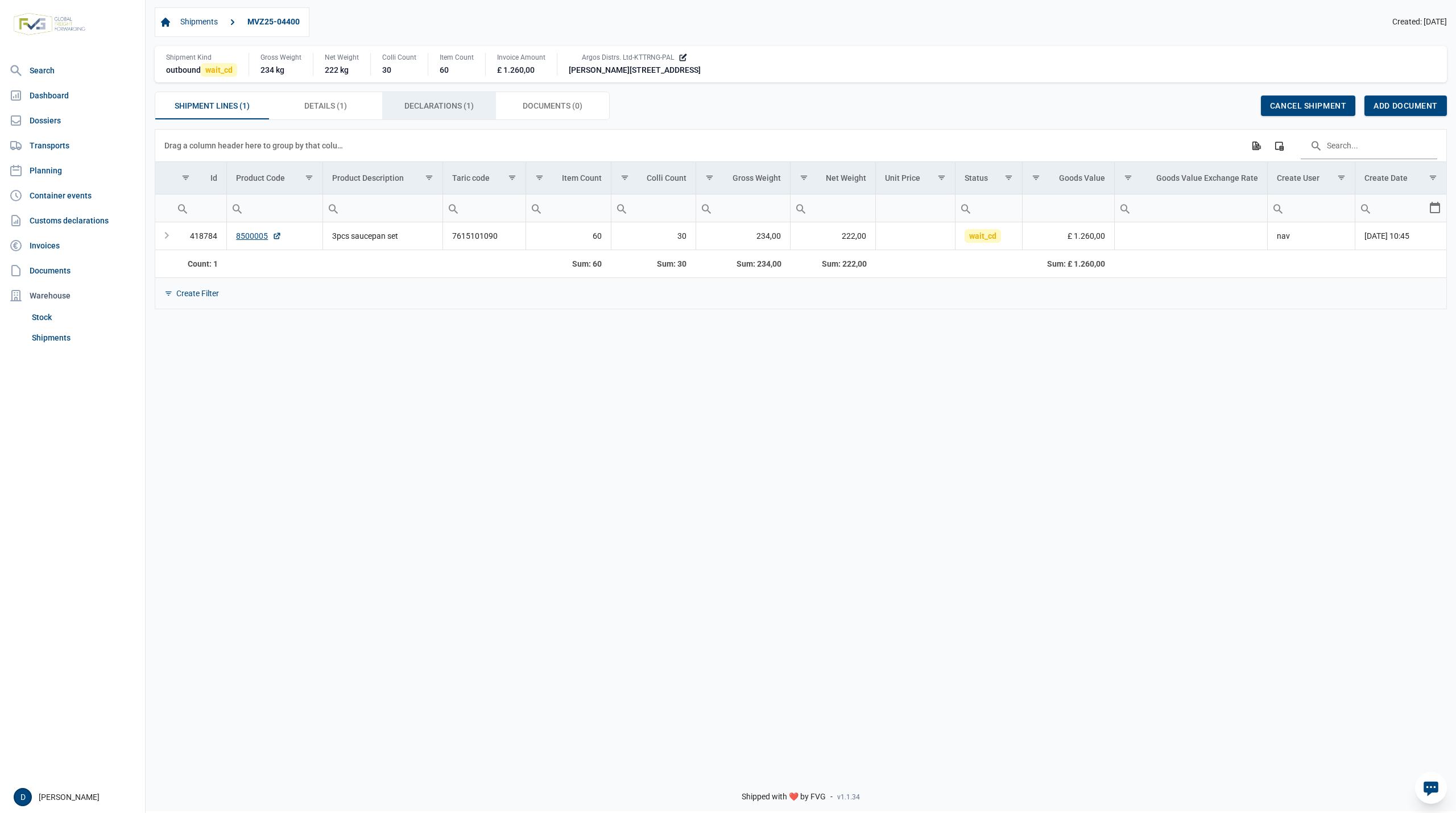
click at [423, 110] on span "Declarations (1) Declarations (1)" at bounding box center [438, 106] width 70 height 14
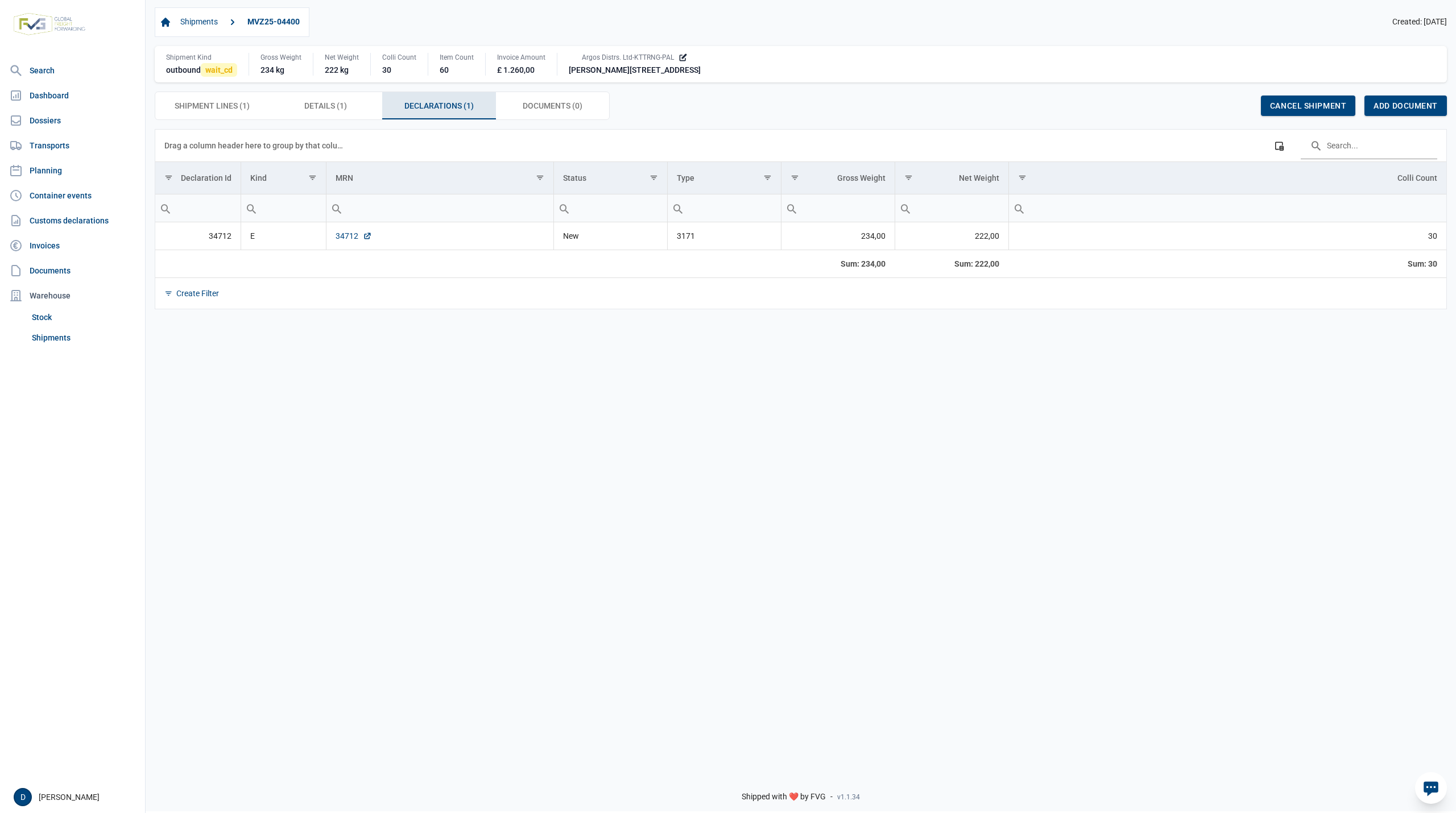
click at [346, 241] on link "34712" at bounding box center [353, 236] width 36 height 11
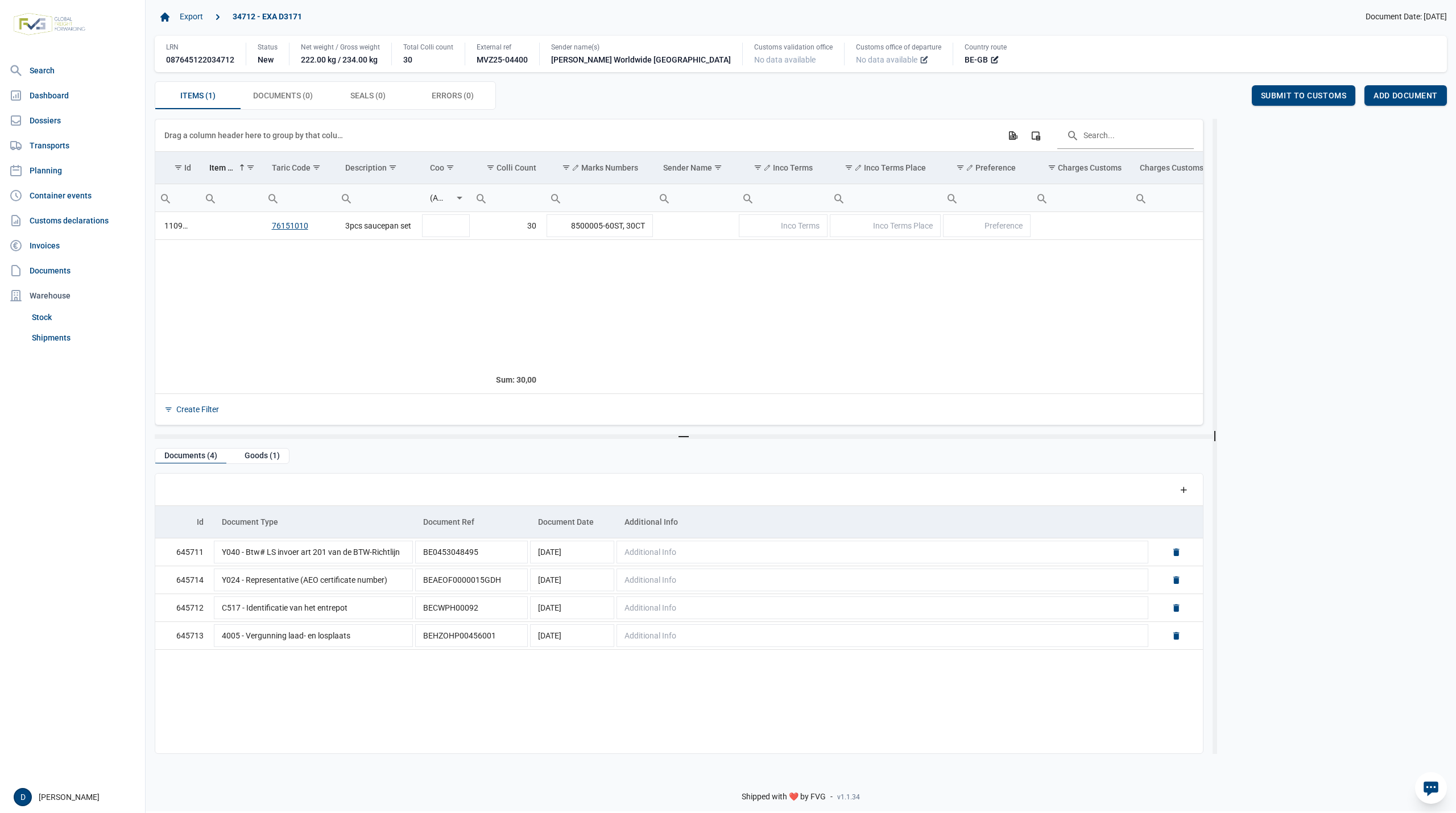
click at [919, 64] on icon at bounding box center [924, 59] width 9 height 9
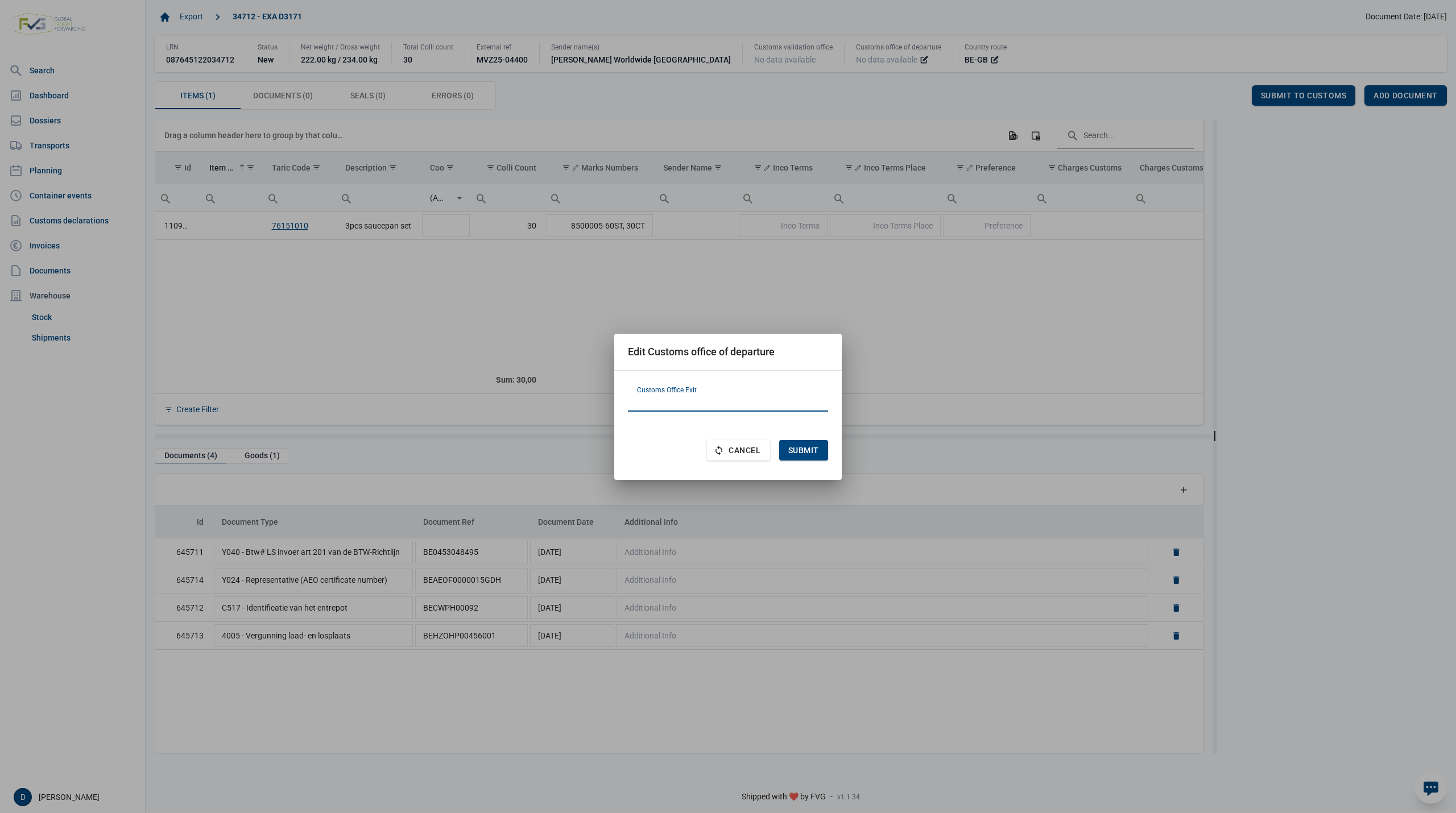
paste input "FR620001"
type input "FR620001"
click at [792, 453] on span "Submit" at bounding box center [803, 450] width 31 height 9
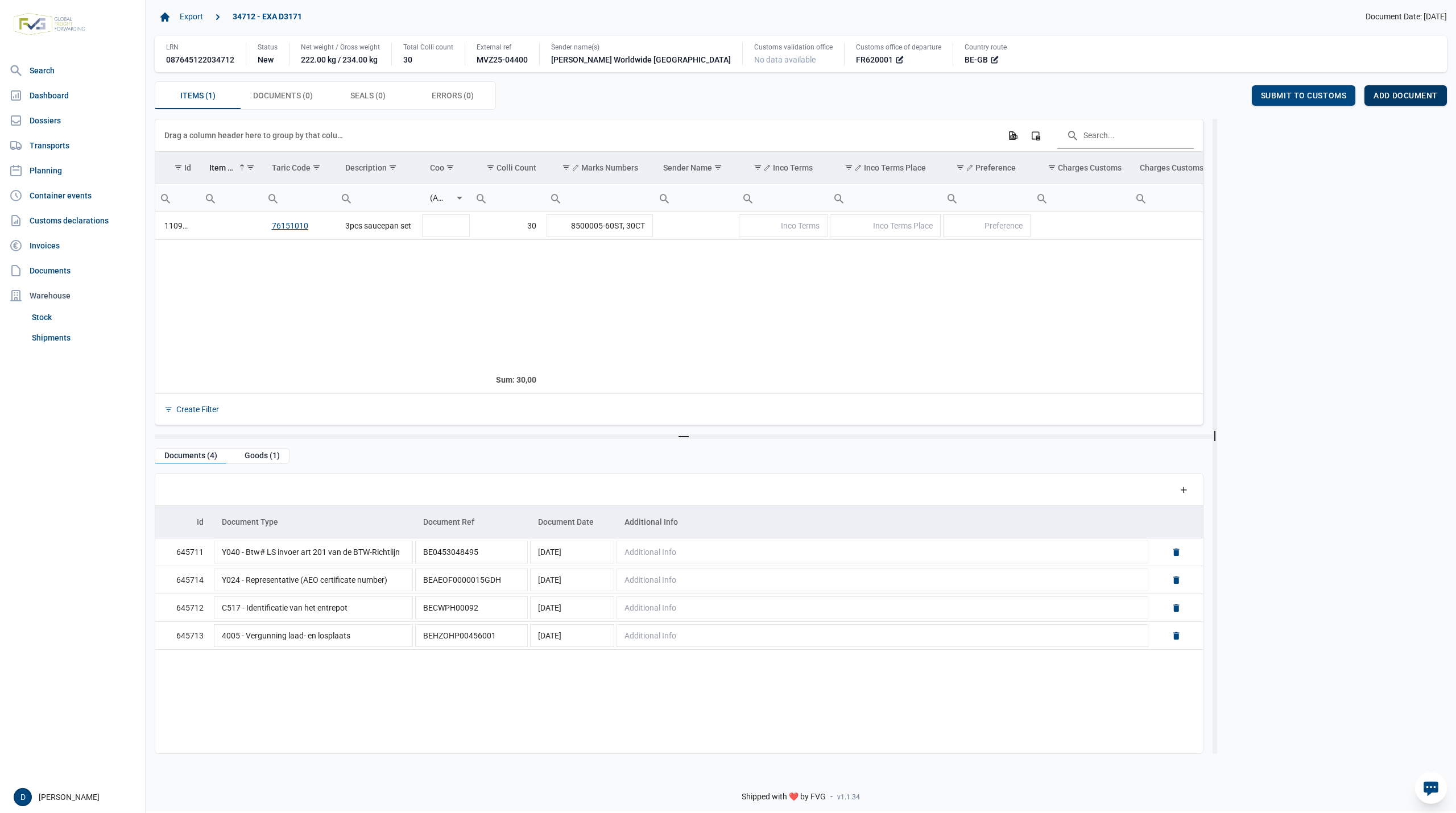
click at [1395, 95] on span "Add document" at bounding box center [1405, 96] width 64 height 9
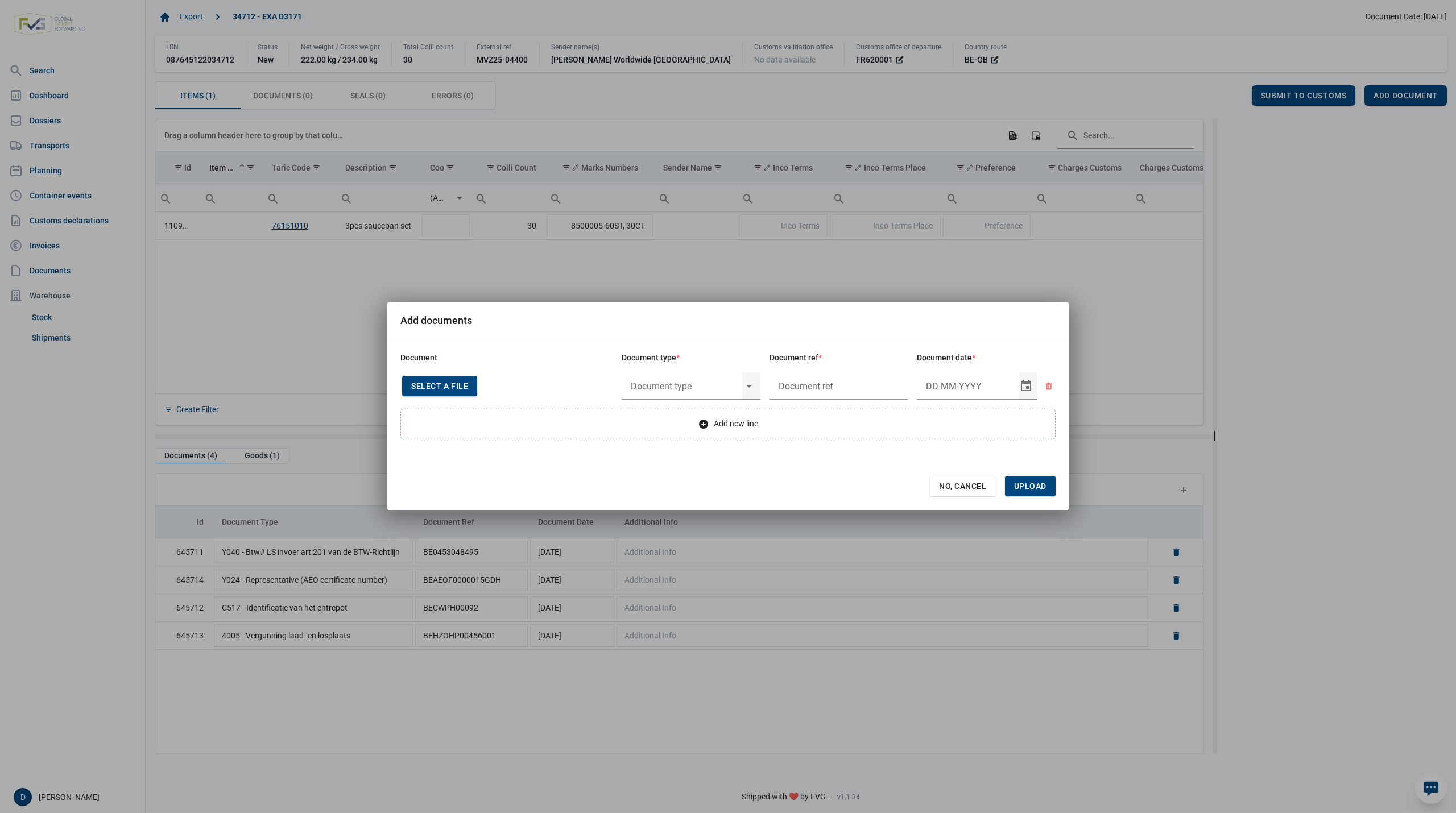
click at [461, 384] on span "Select a file" at bounding box center [439, 386] width 57 height 9
type input "Invoice VFA25-04020"
click at [749, 389] on div "Select" at bounding box center [753, 386] width 14 height 30
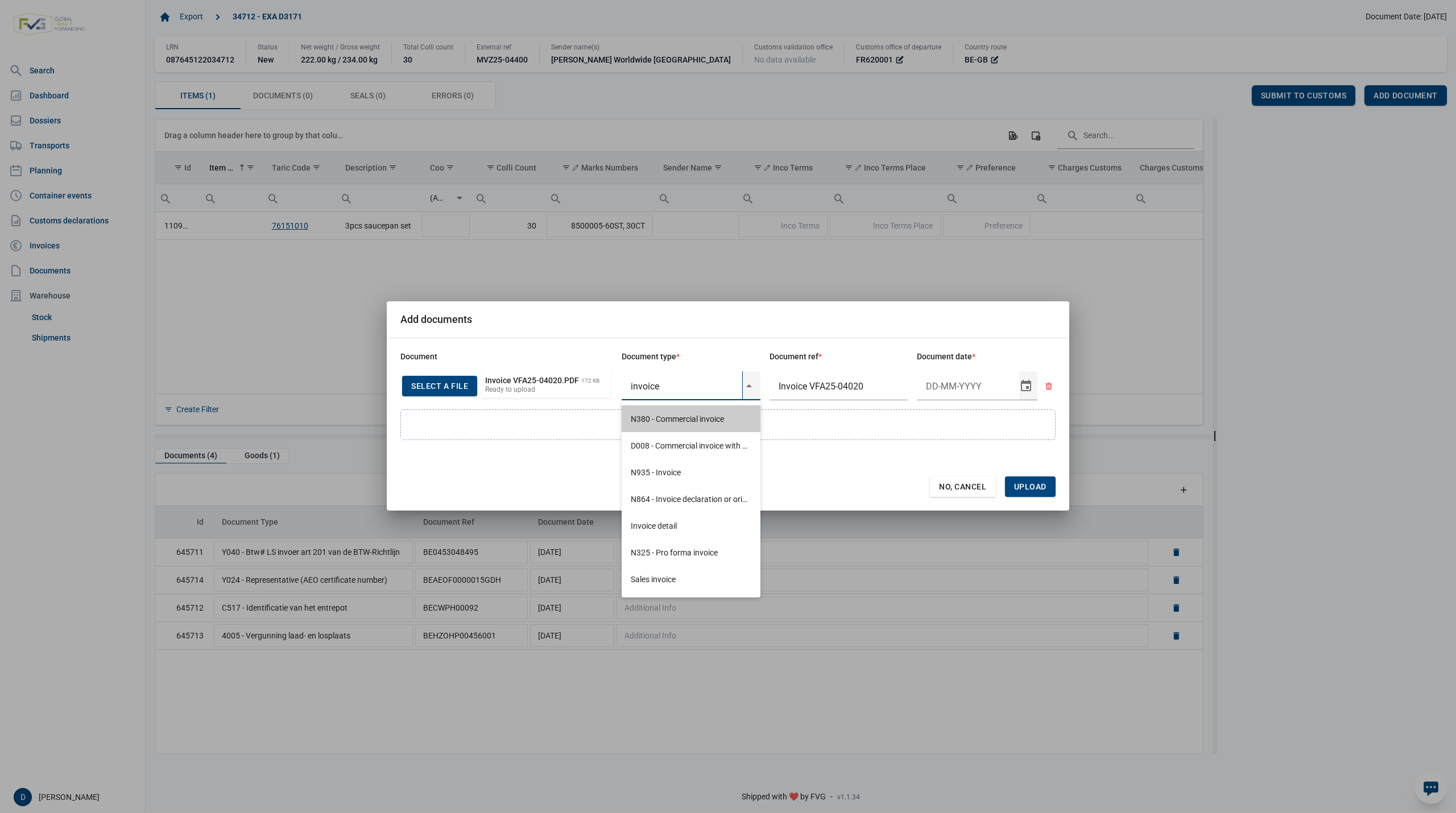
click at [687, 419] on div "N380 - Commercial invoice" at bounding box center [690, 419] width 138 height 27
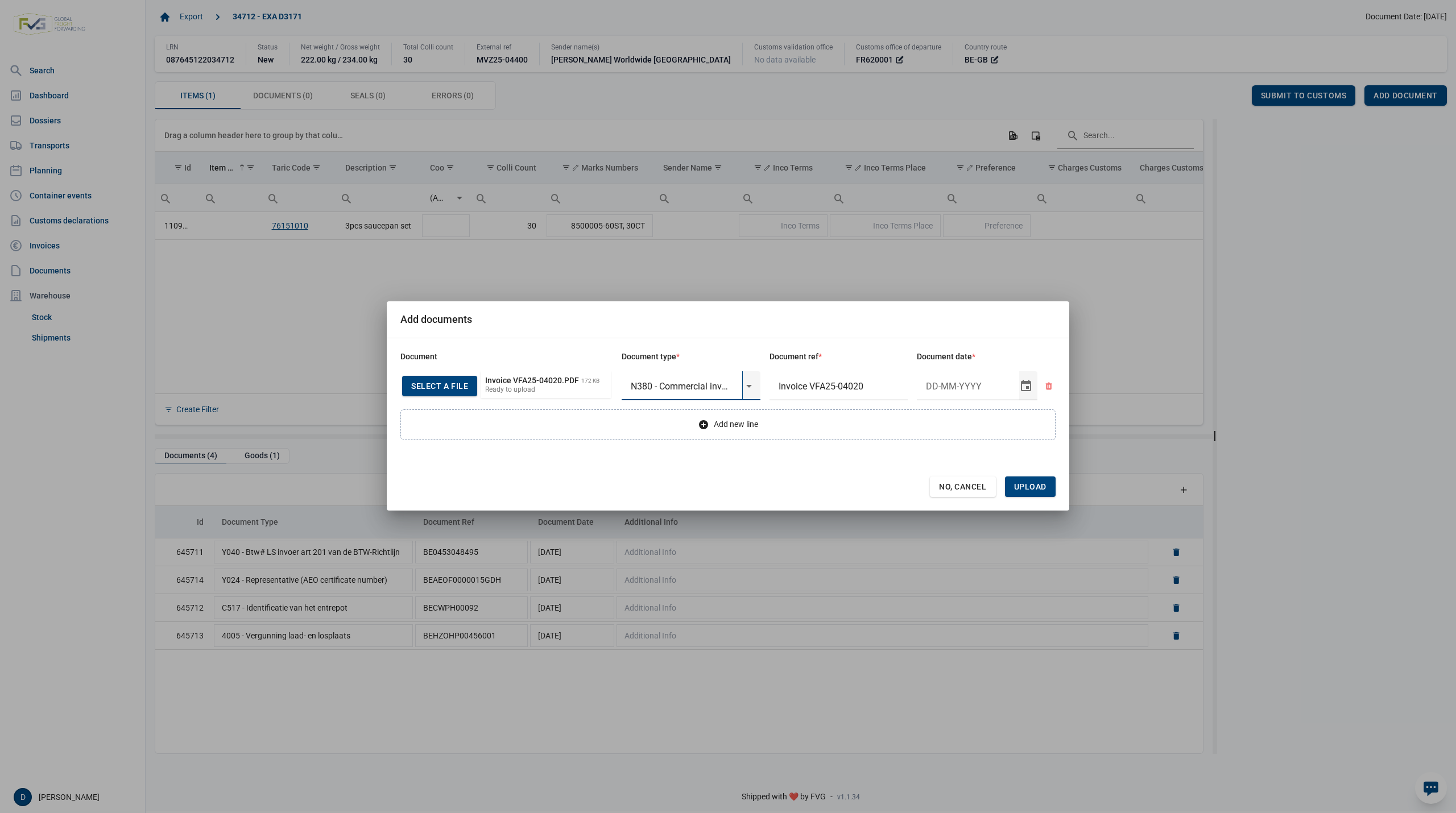
type input "N380 - Commercial invoice"
click at [931, 390] on input "Document date" at bounding box center [968, 386] width 102 height 30
type input "21-8-2025"
click at [1018, 489] on span "Upload" at bounding box center [1030, 486] width 32 height 9
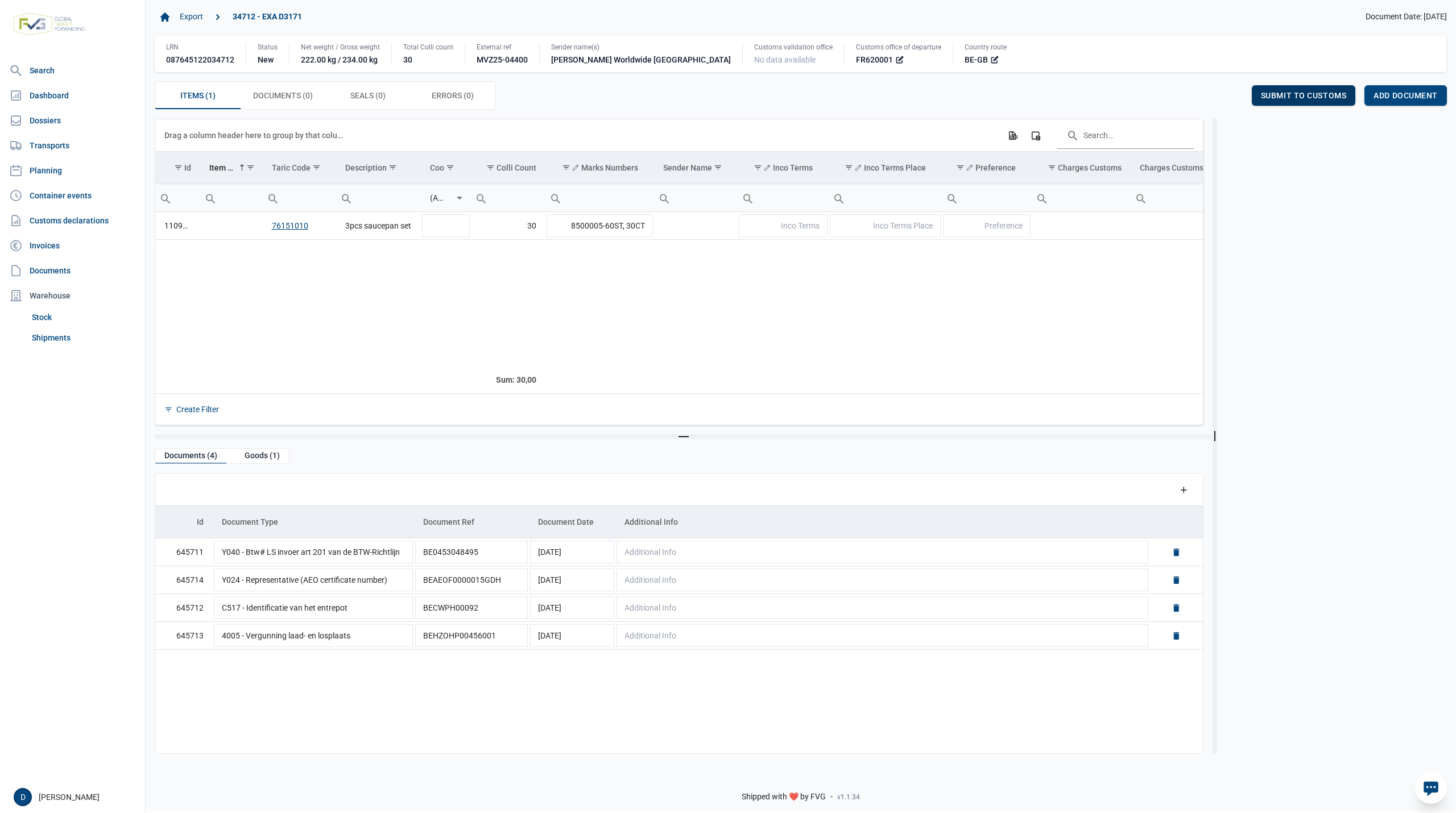
click at [1270, 97] on span "Submit to customs" at bounding box center [1304, 96] width 85 height 9
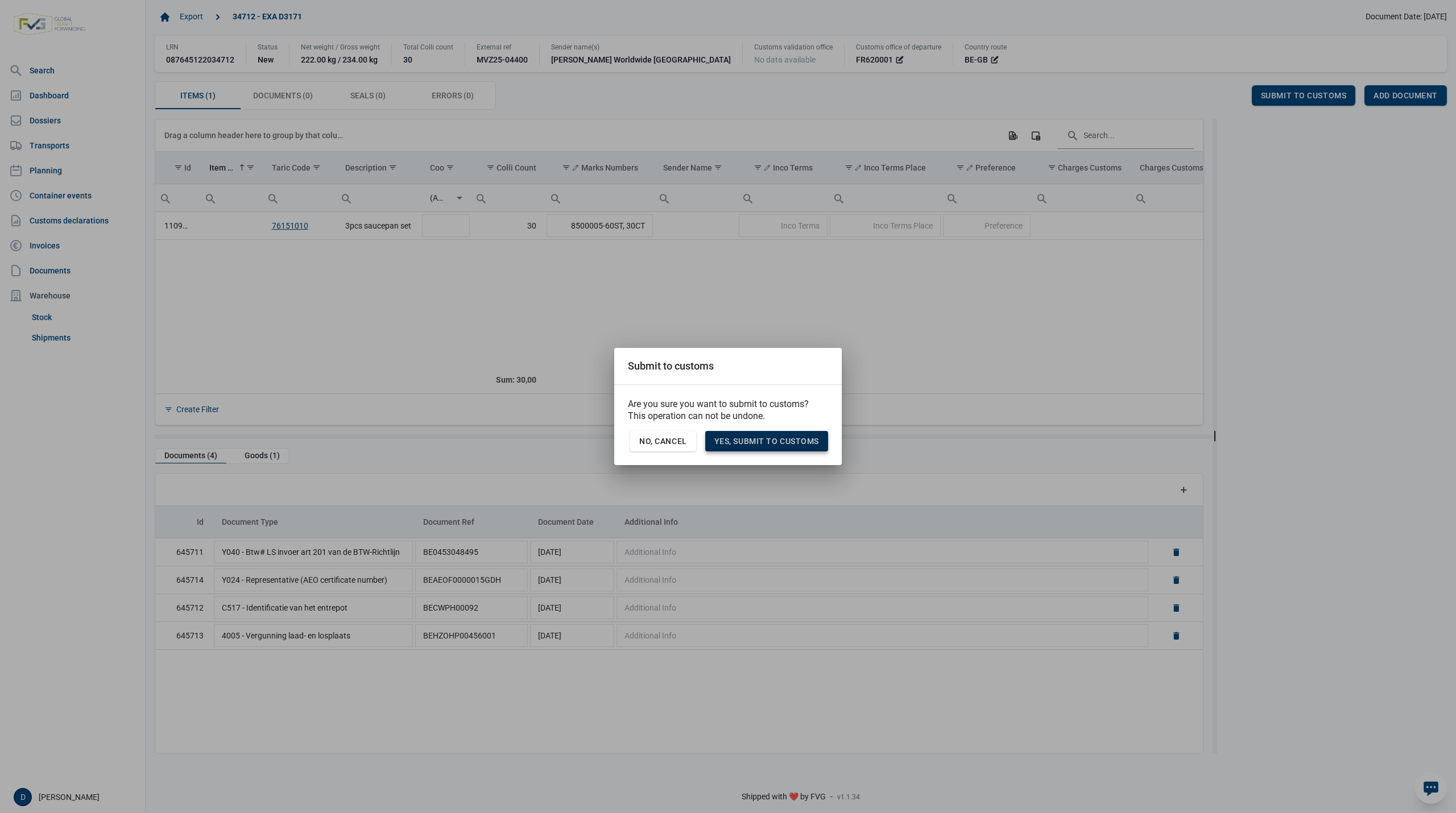
click at [792, 444] on span "Yes, Submit to customs" at bounding box center [766, 441] width 105 height 9
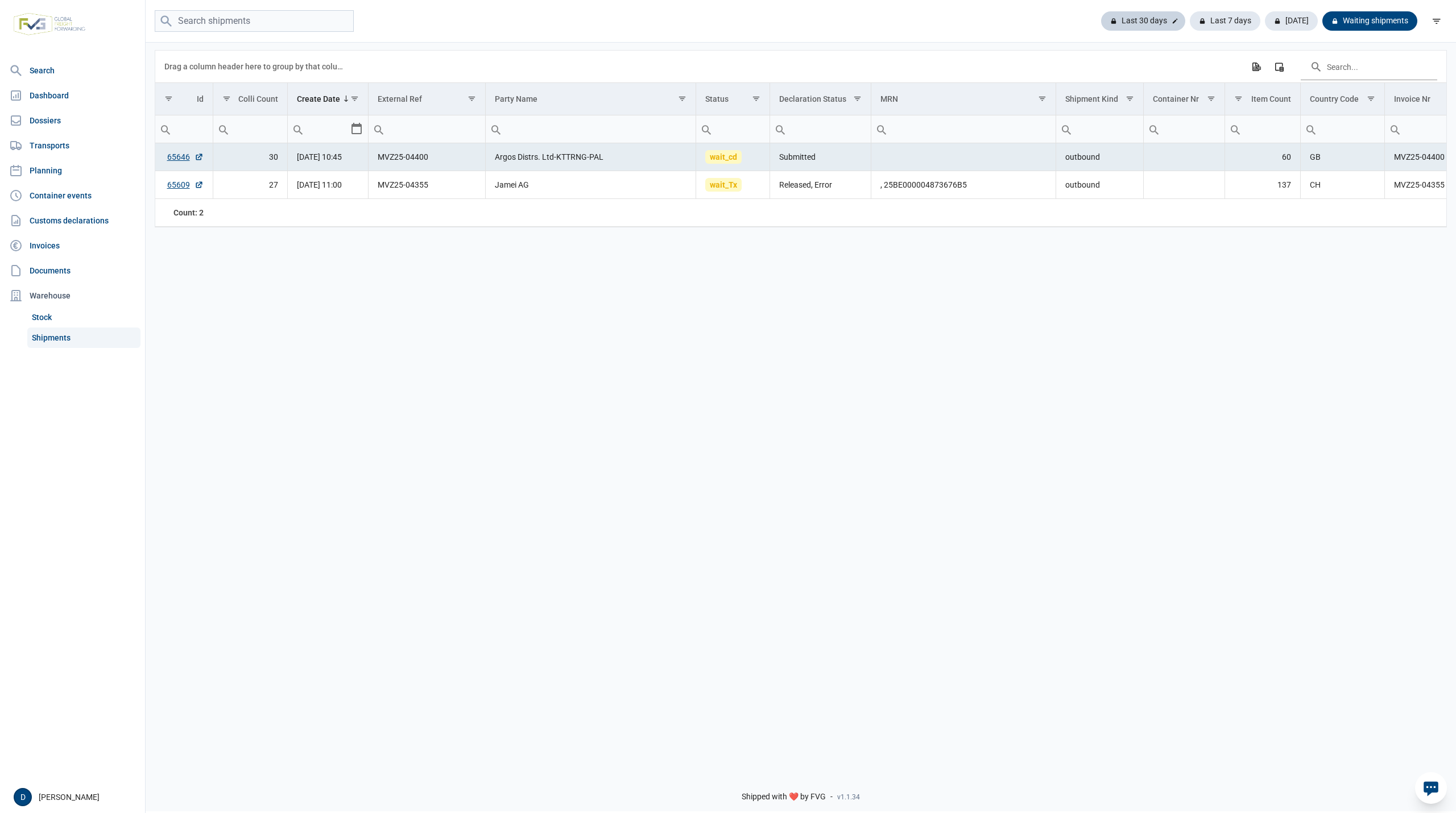
click at [1190, 17] on div "Last 30 days" at bounding box center [1225, 20] width 71 height 19
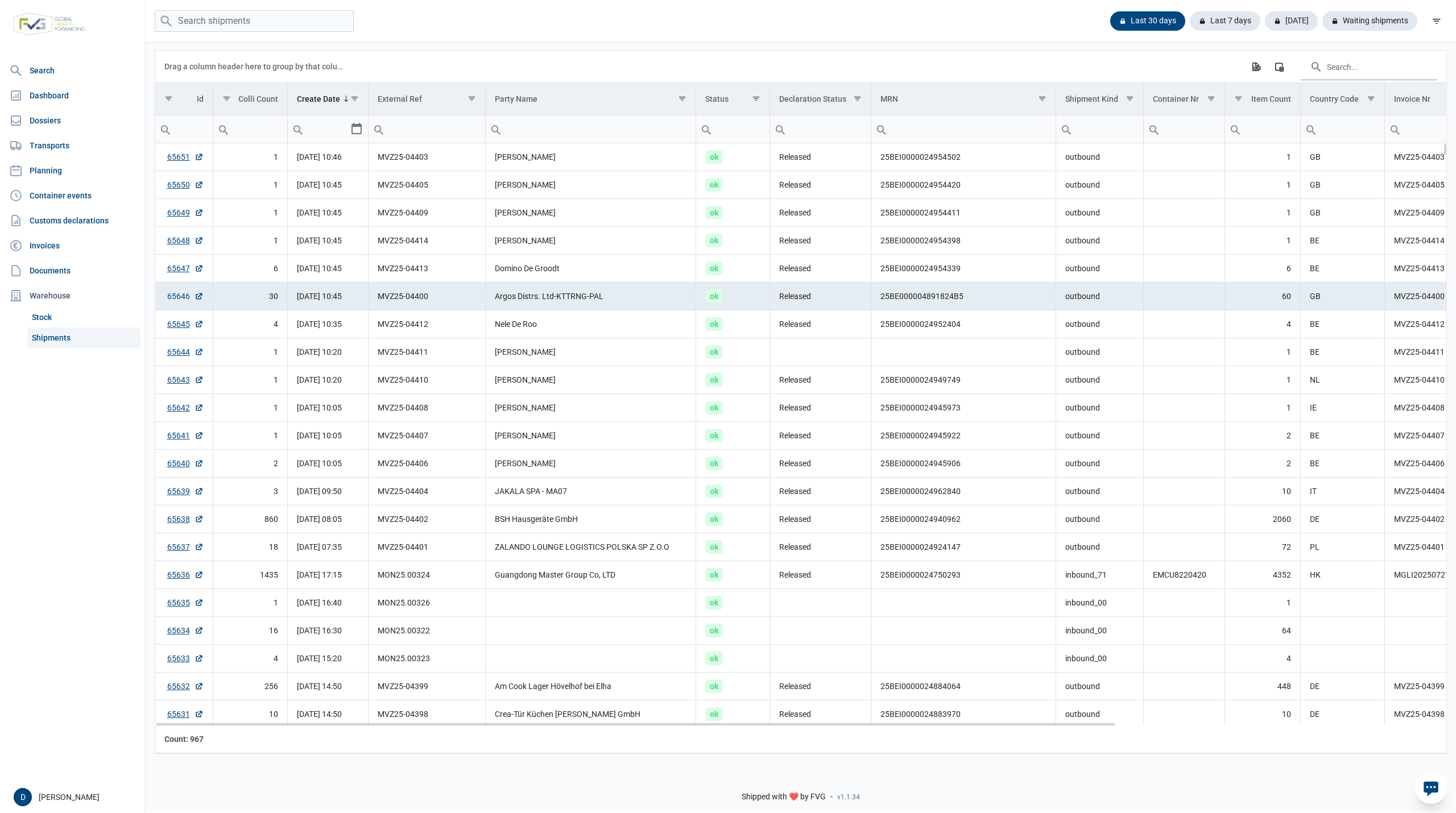
click at [180, 301] on link "65646" at bounding box center [185, 296] width 36 height 11
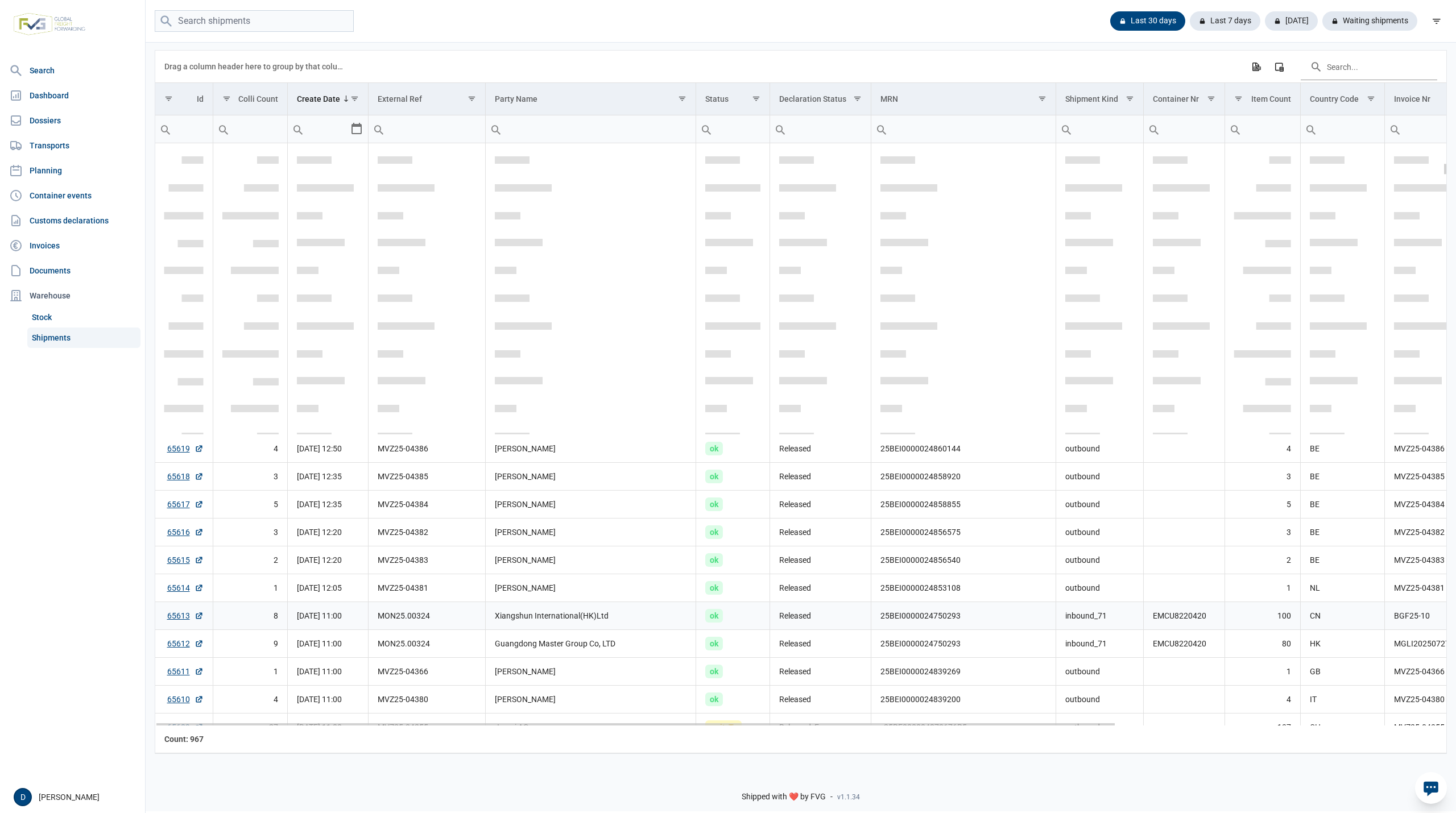
scroll to position [1010, 0]
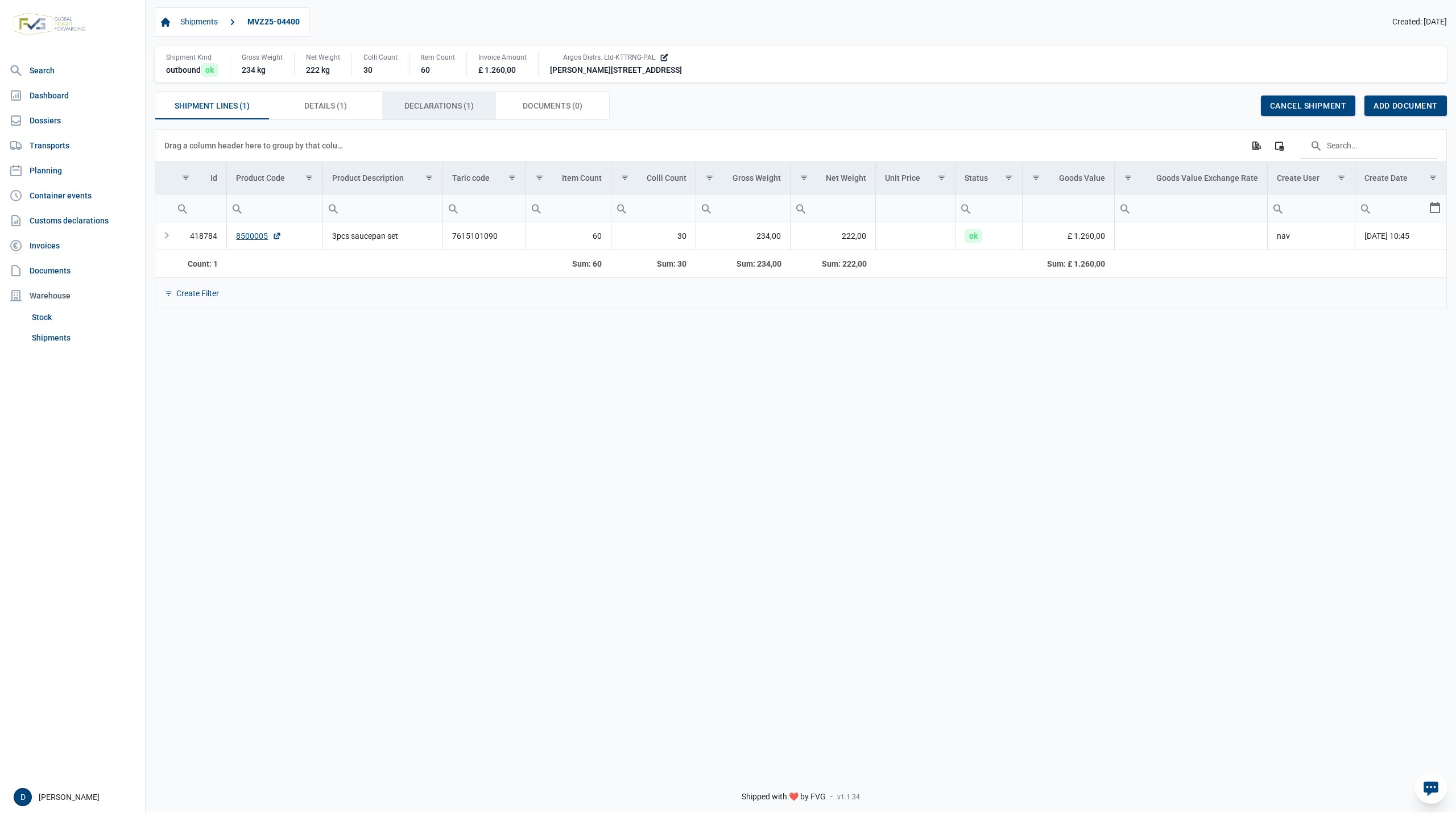
click at [409, 106] on span "Declarations (1) Declarations (1)" at bounding box center [438, 106] width 70 height 14
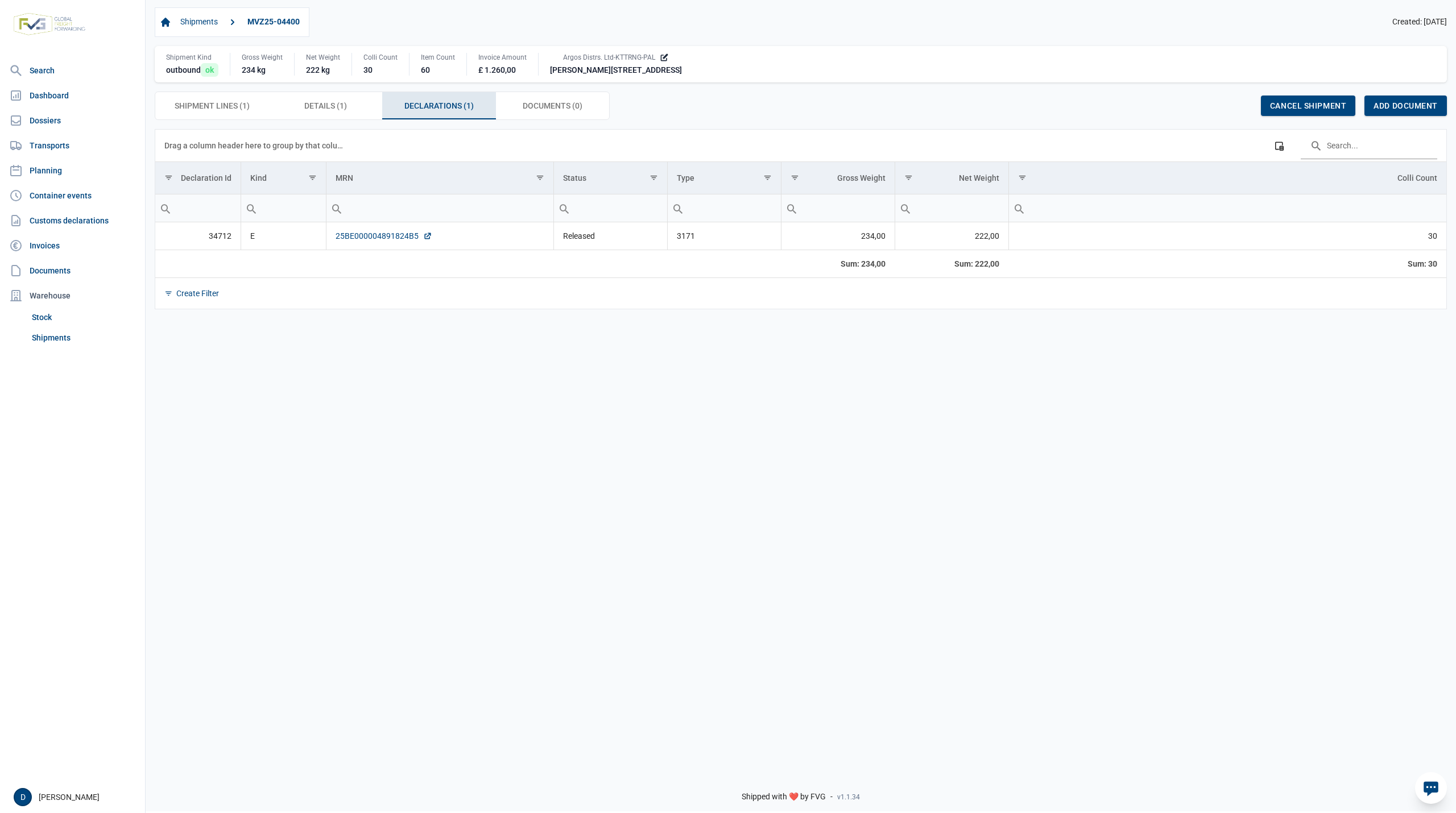
click at [373, 237] on link "25BE000004891824B5" at bounding box center [384, 236] width 97 height 11
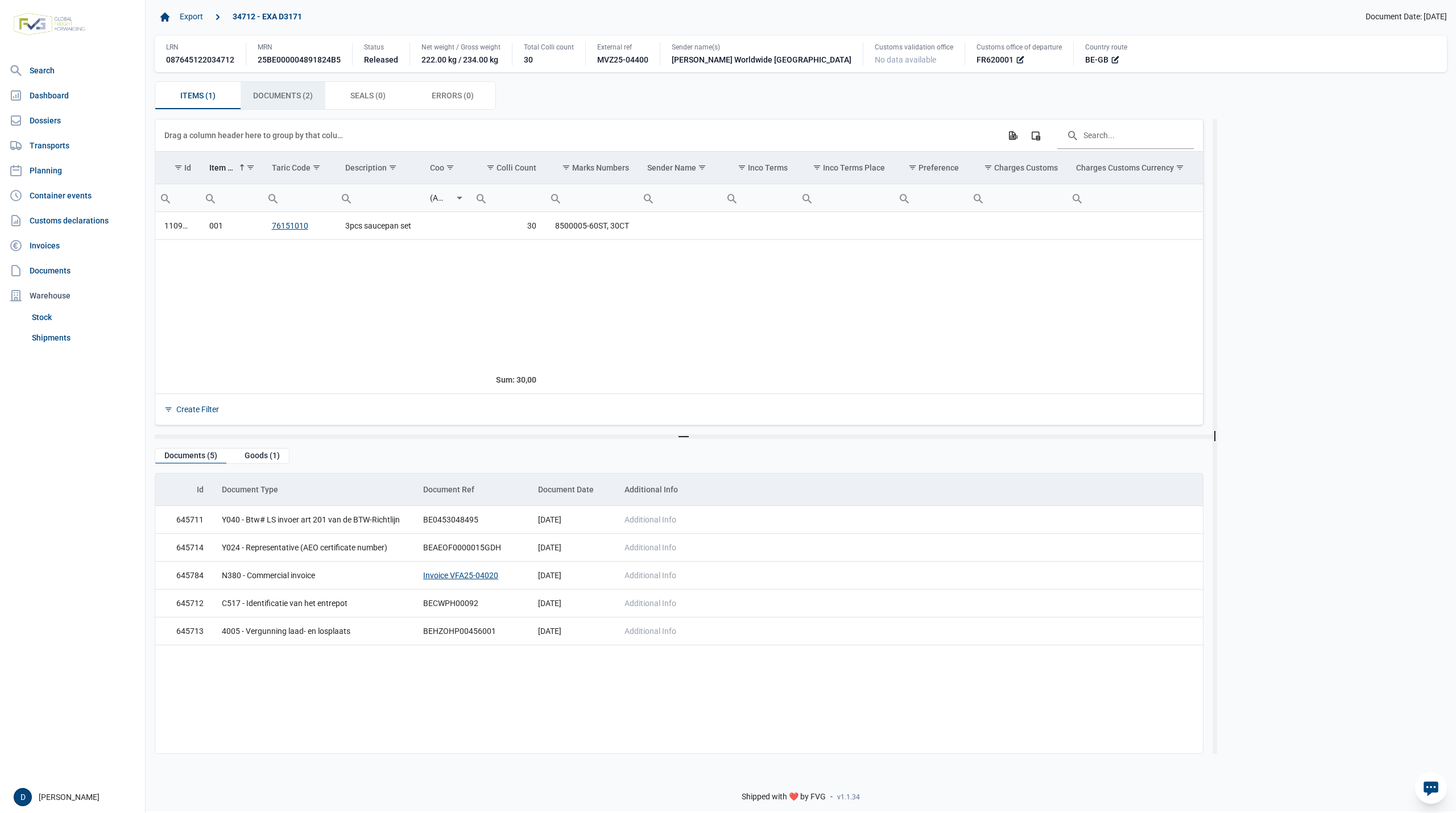
click at [292, 100] on span "Documents (2) Documents (2)" at bounding box center [283, 96] width 59 height 14
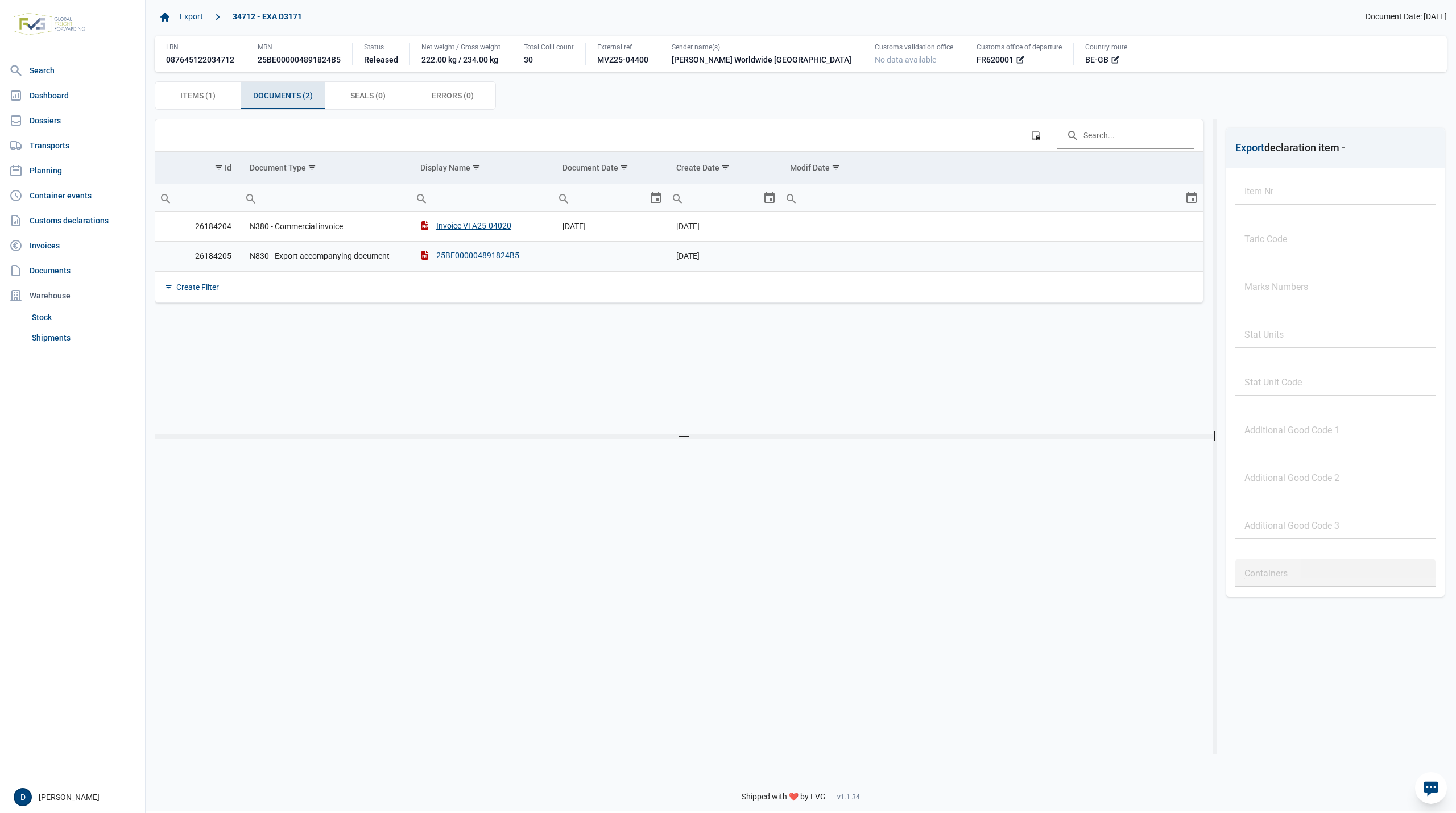
click at [477, 258] on div "25BE000004891824B5" at bounding box center [470, 255] width 99 height 11
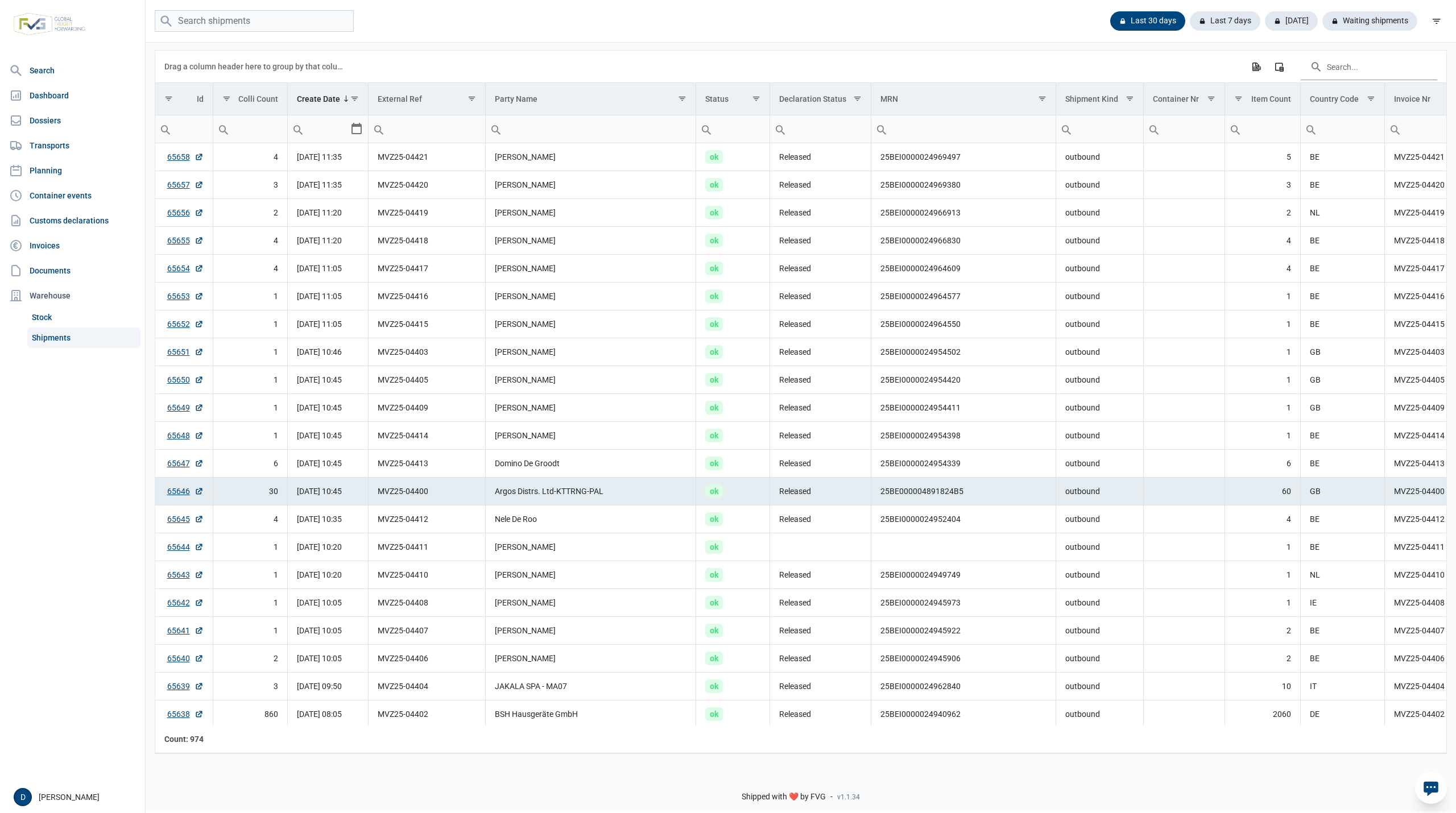
click at [117, 498] on nav "Search Dashboard Dossiers Transports Planning Container events Customs declarat…" at bounding box center [72, 420] width 145 height 722
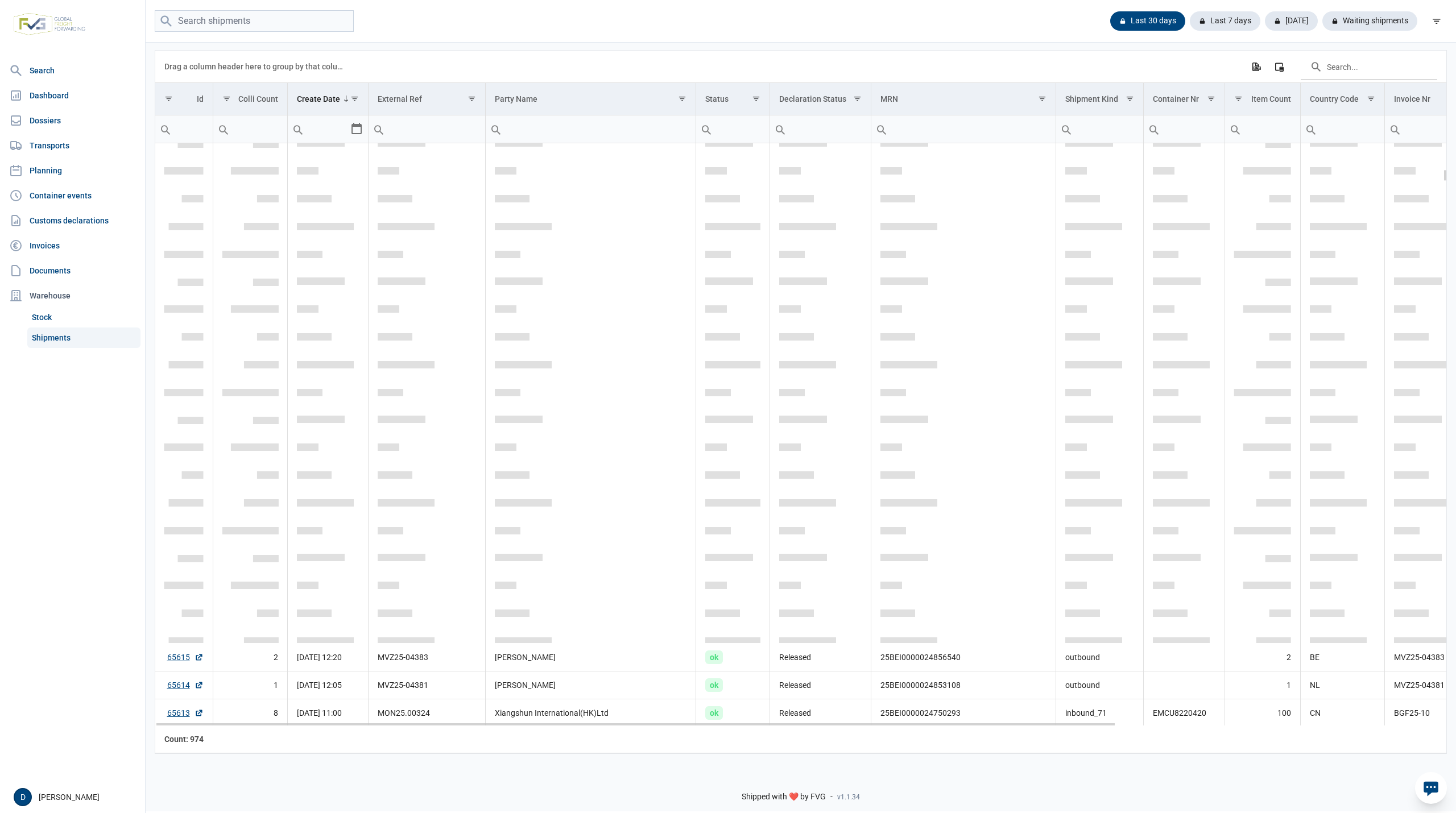
scroll to position [1210, 0]
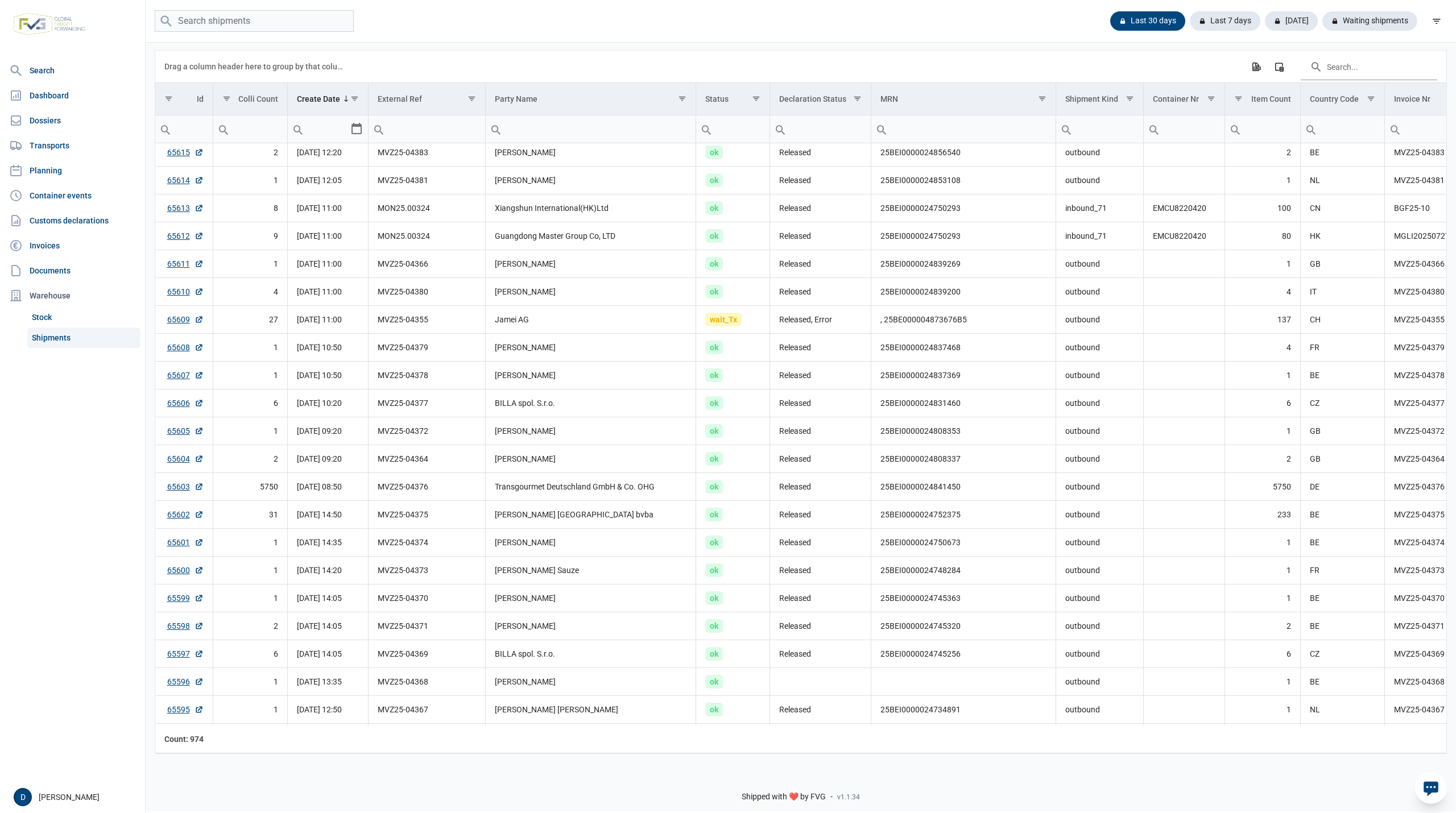
click at [149, 325] on div "Data grid with 974 rows and 18 columns Drag a column header here to group by th…" at bounding box center [800, 402] width 1310 height 722
click at [174, 323] on link "65609" at bounding box center [185, 319] width 36 height 11
